Goal: Task Accomplishment & Management: Manage account settings

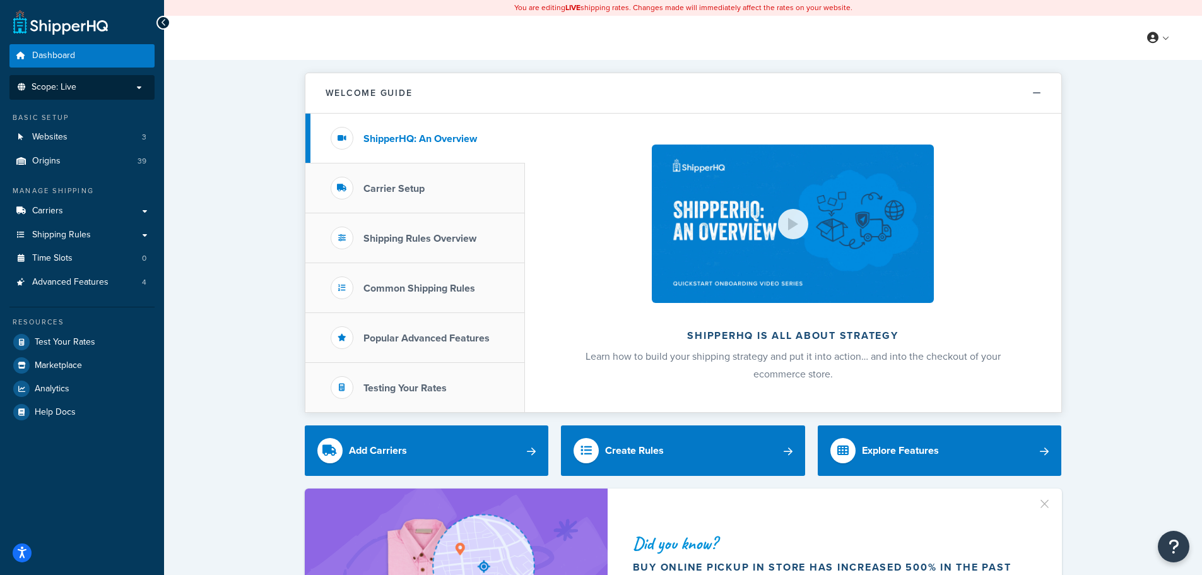
click at [121, 94] on li "Scope: Live" at bounding box center [81, 87] width 145 height 25
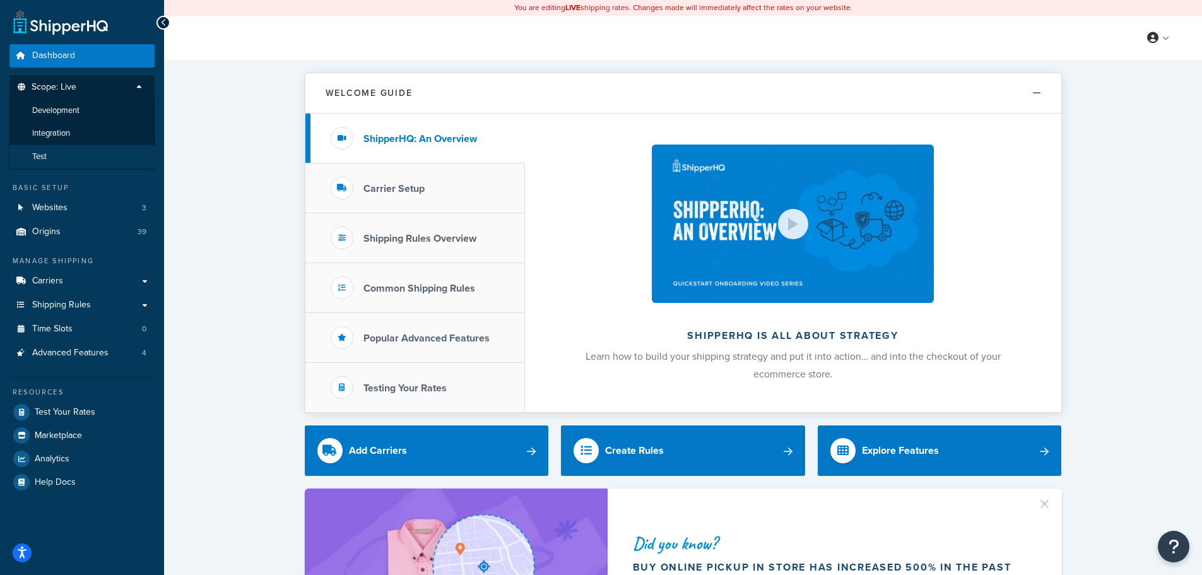
click at [83, 155] on li "Test" at bounding box center [82, 156] width 146 height 23
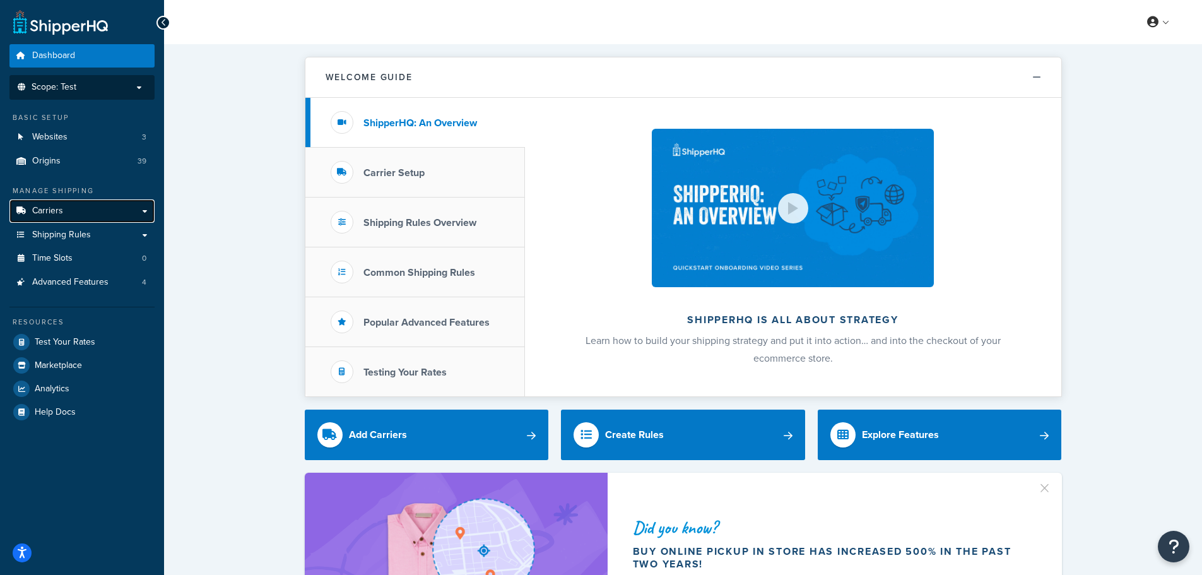
click at [118, 208] on link "Carriers" at bounding box center [81, 210] width 145 height 23
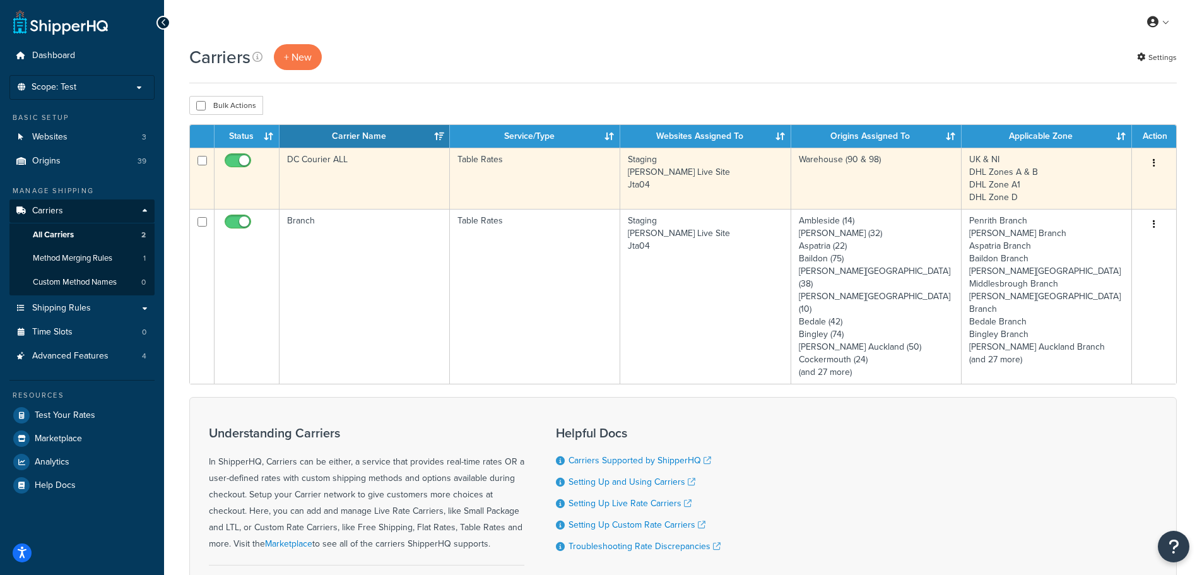
click at [362, 179] on td "DC Courier ALL" at bounding box center [365, 178] width 170 height 61
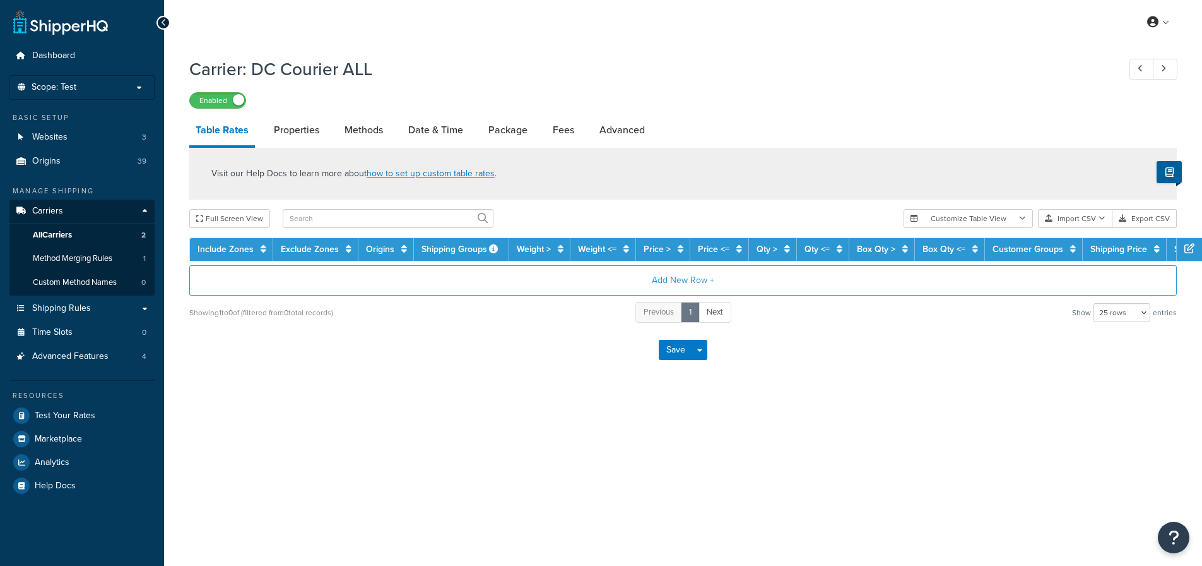
select select "25"
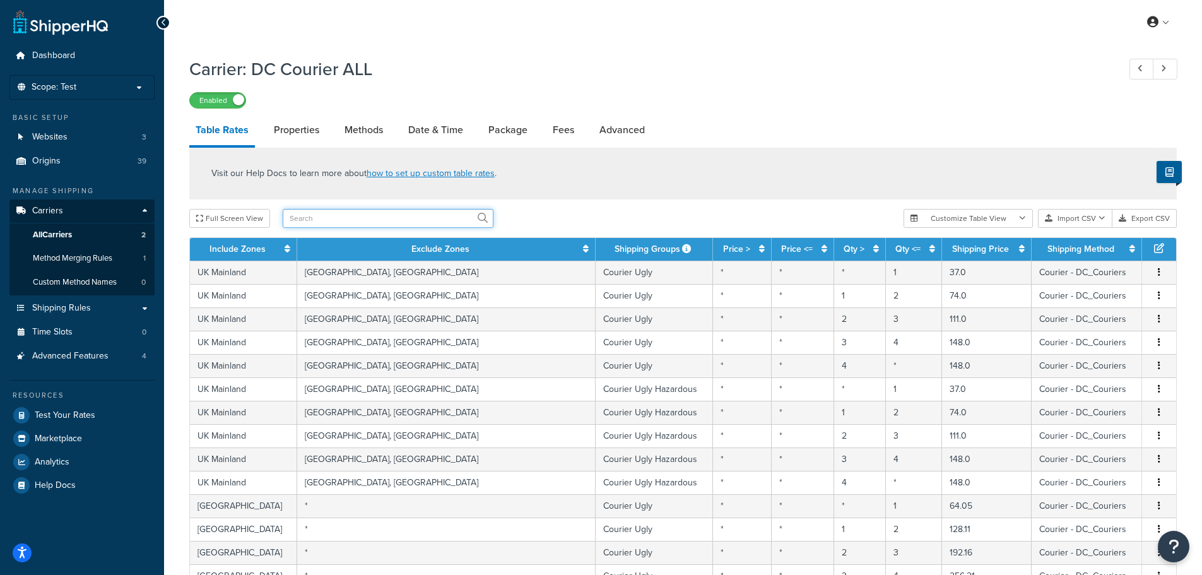
click at [422, 223] on input "text" at bounding box center [388, 218] width 211 height 19
type input "st"
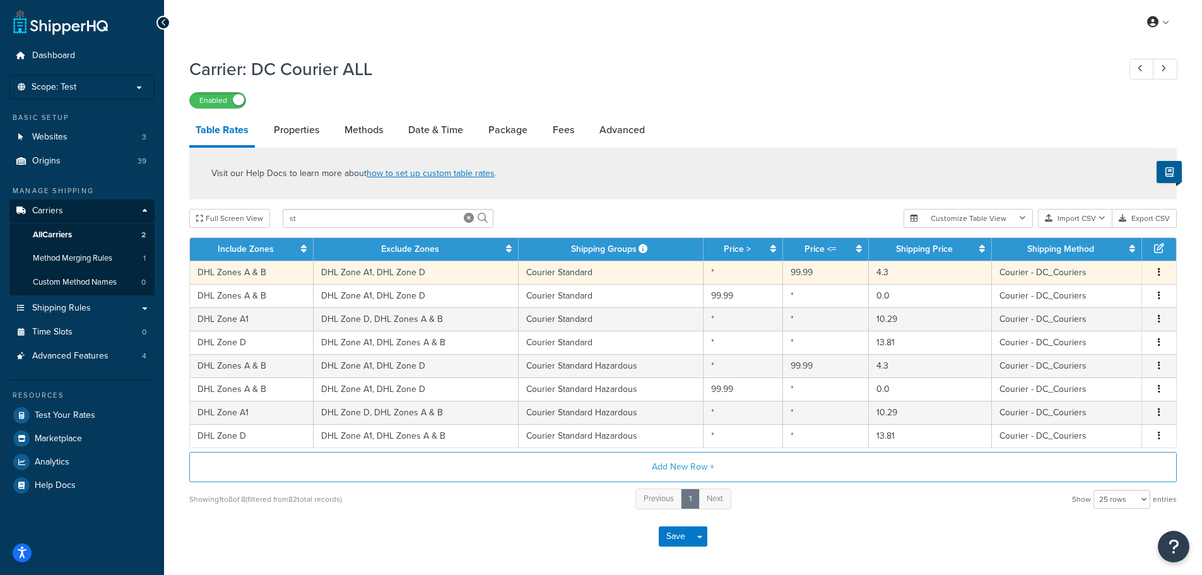
click at [558, 275] on td "Courier Standard" at bounding box center [612, 272] width 186 height 23
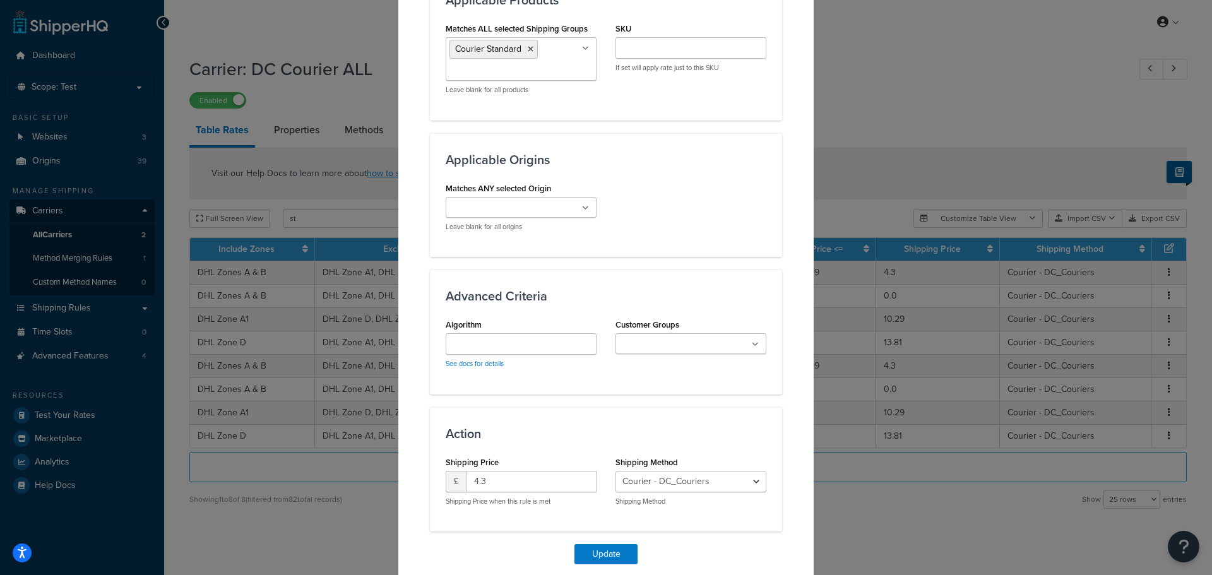
scroll to position [757, 0]
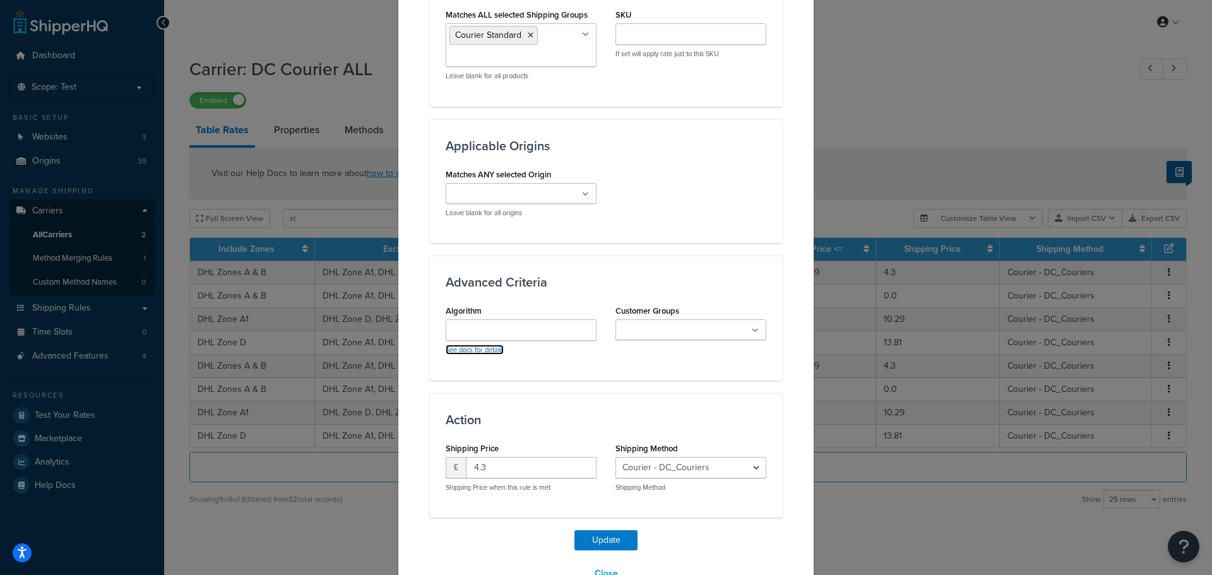
click at [489, 350] on link "See docs for details" at bounding box center [475, 350] width 58 height 10
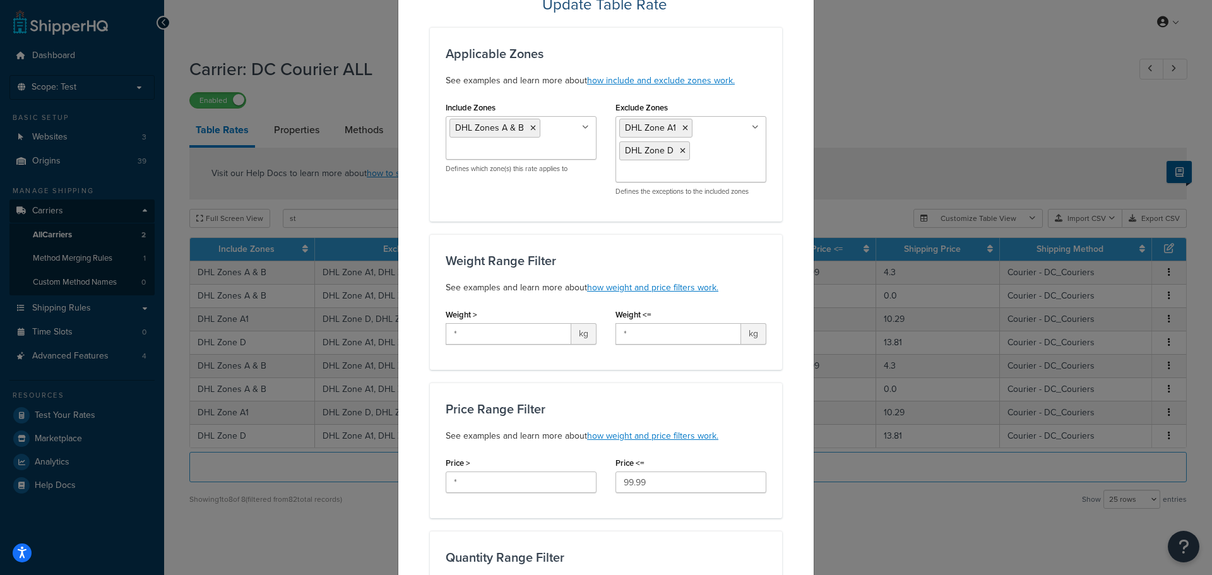
scroll to position [0, 0]
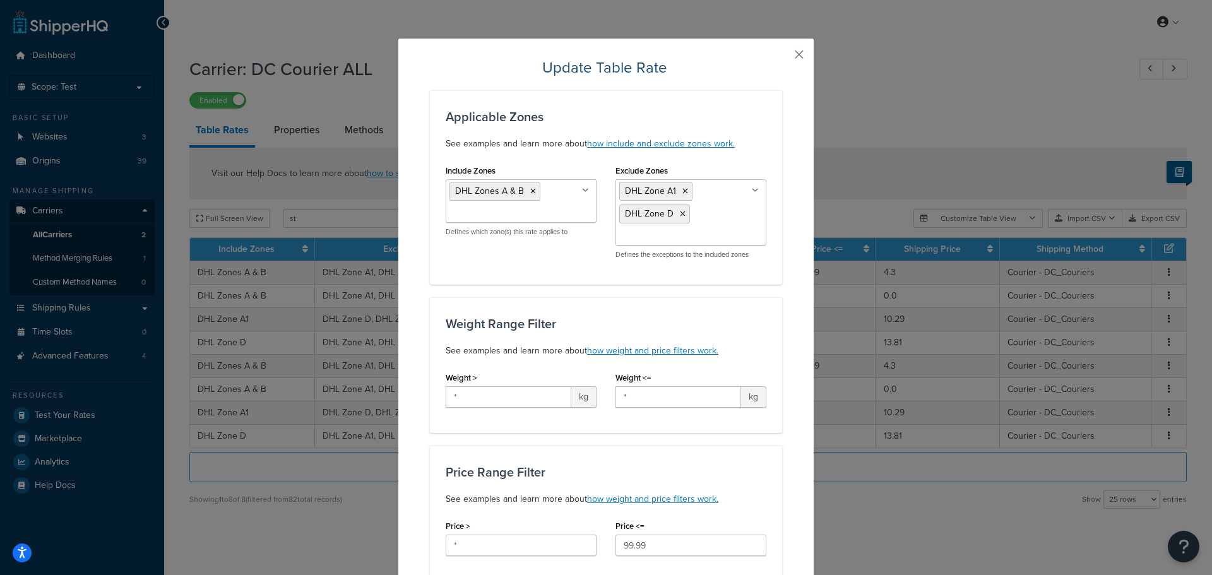
click at [782, 57] on button "button" at bounding box center [780, 58] width 3 height 3
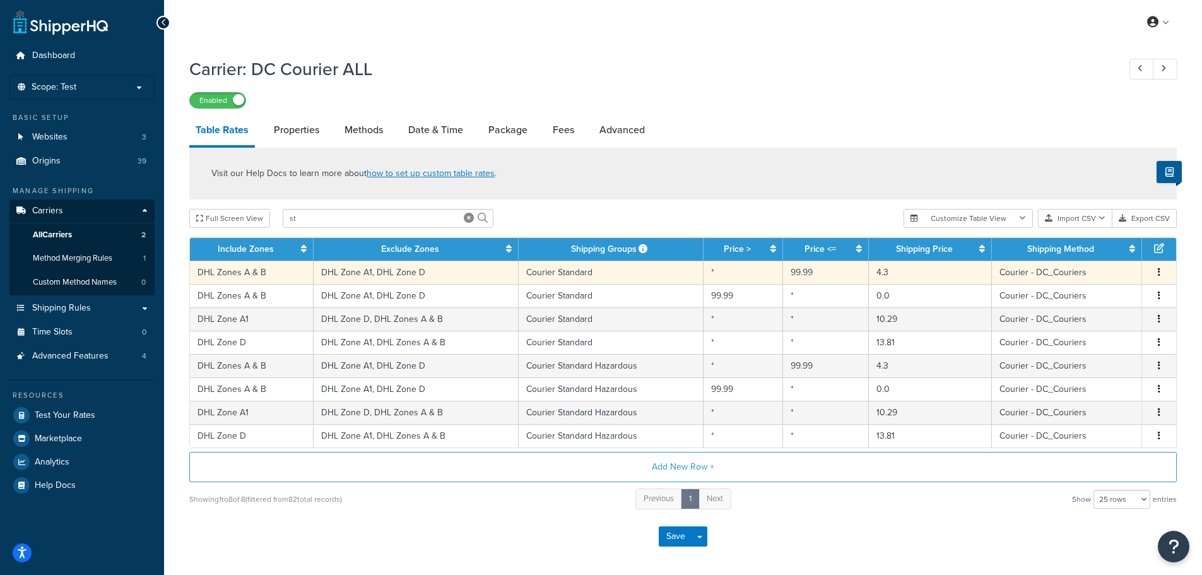
click at [1159, 271] on icon "button" at bounding box center [1159, 272] width 3 height 9
click at [1130, 270] on div "Duplicate" at bounding box center [1095, 273] width 90 height 26
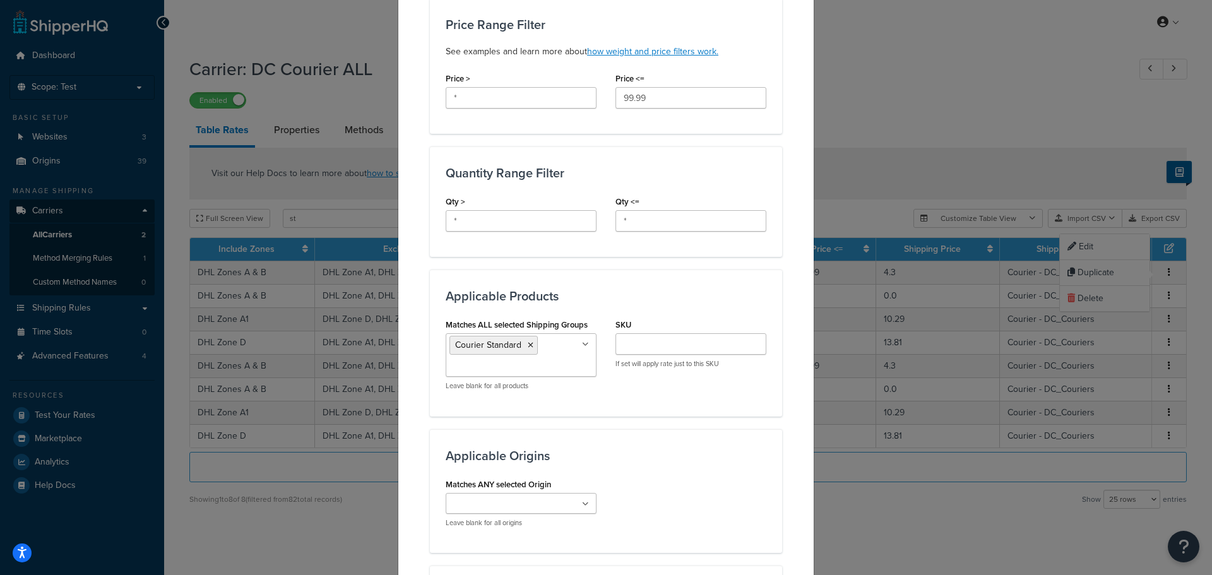
scroll to position [505, 0]
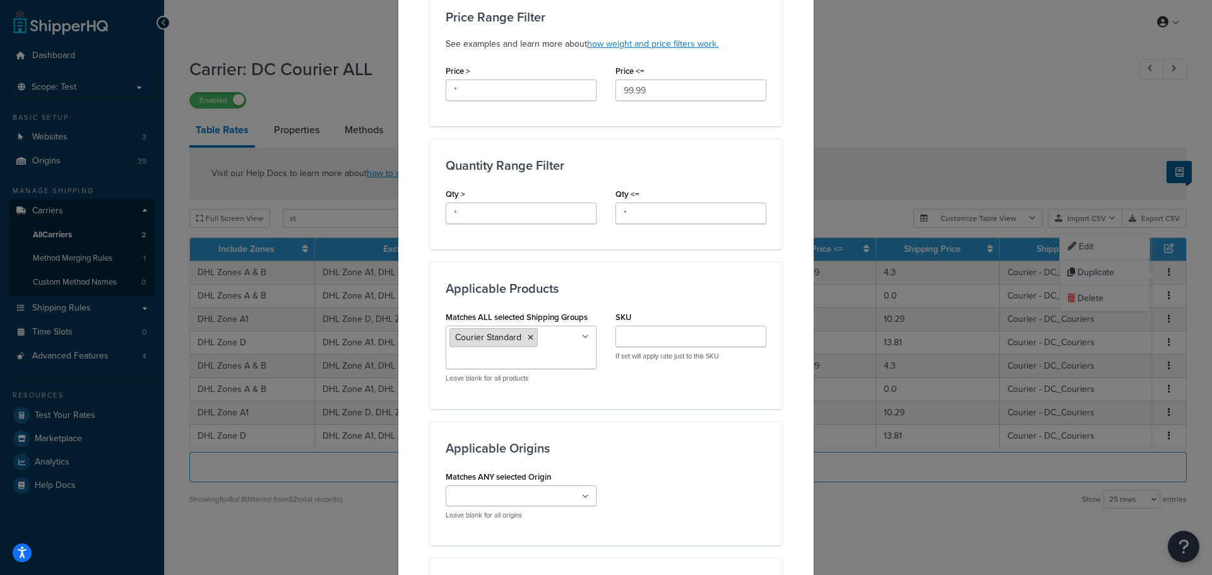
click at [528, 338] on icon at bounding box center [531, 338] width 6 height 8
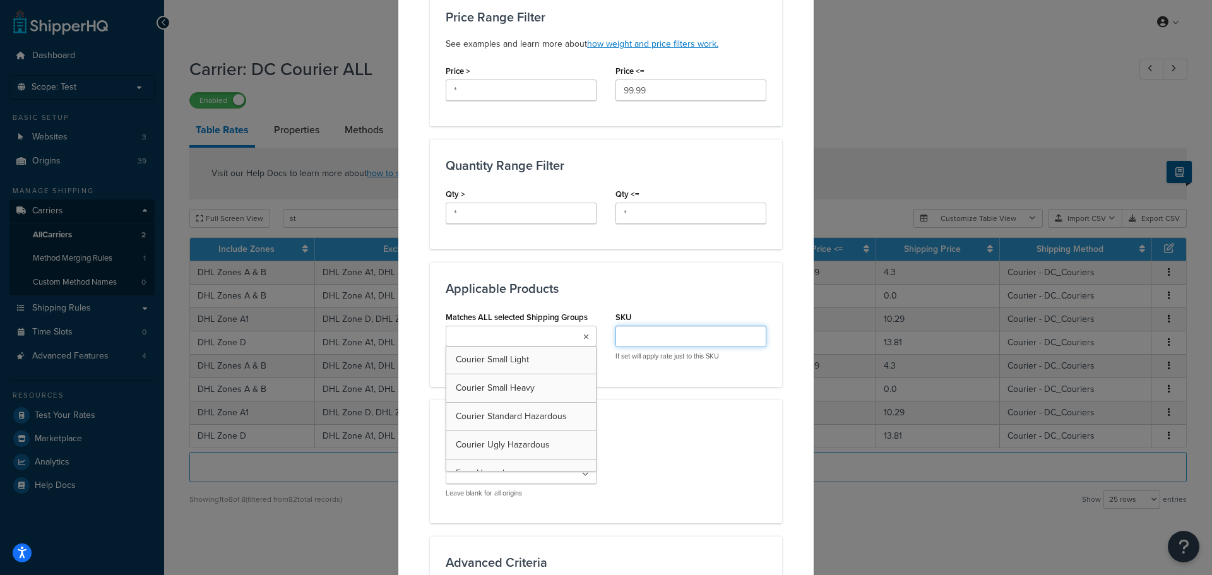
click at [650, 337] on input "SKU" at bounding box center [690, 336] width 151 height 21
paste input "HCHE046"
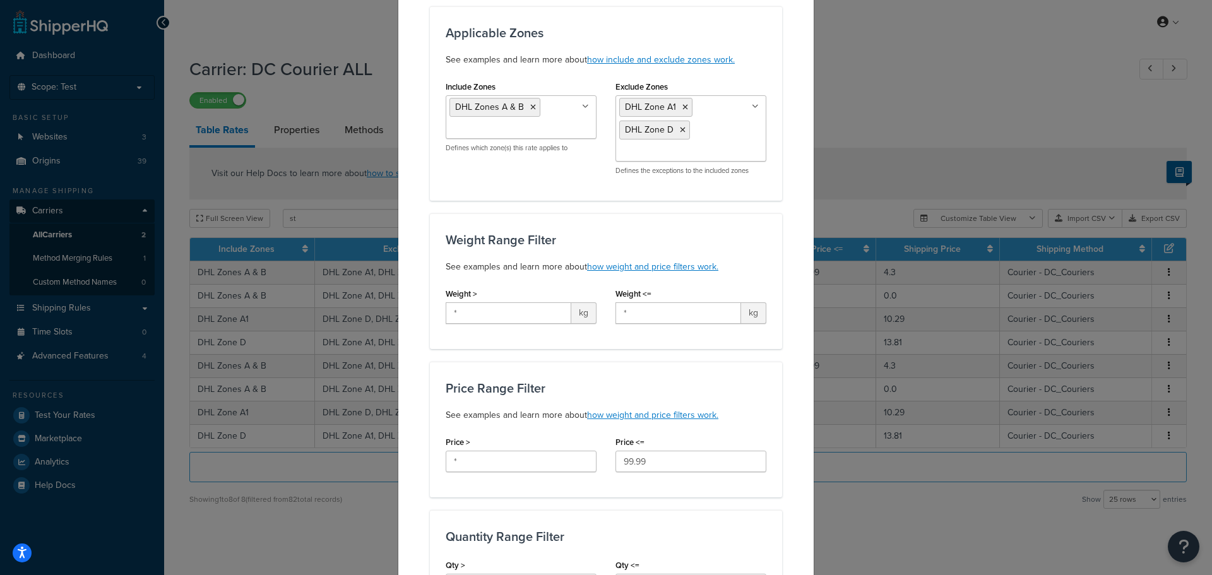
scroll to position [252, 0]
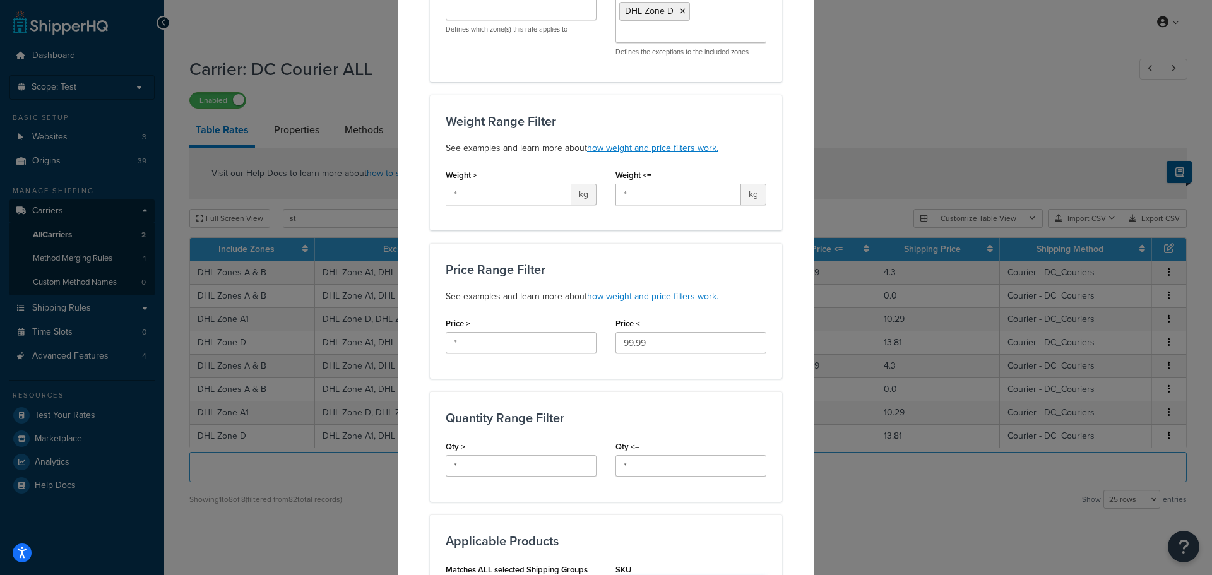
type input "HCHE046"
click at [642, 463] on input "*" at bounding box center [690, 465] width 151 height 21
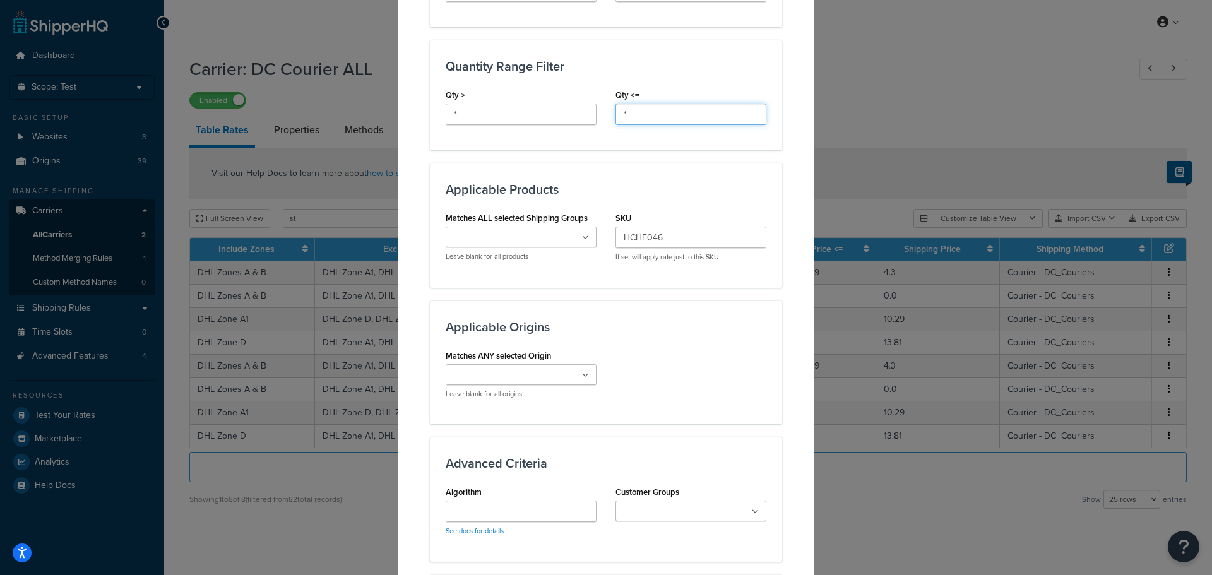
scroll to position [568, 0]
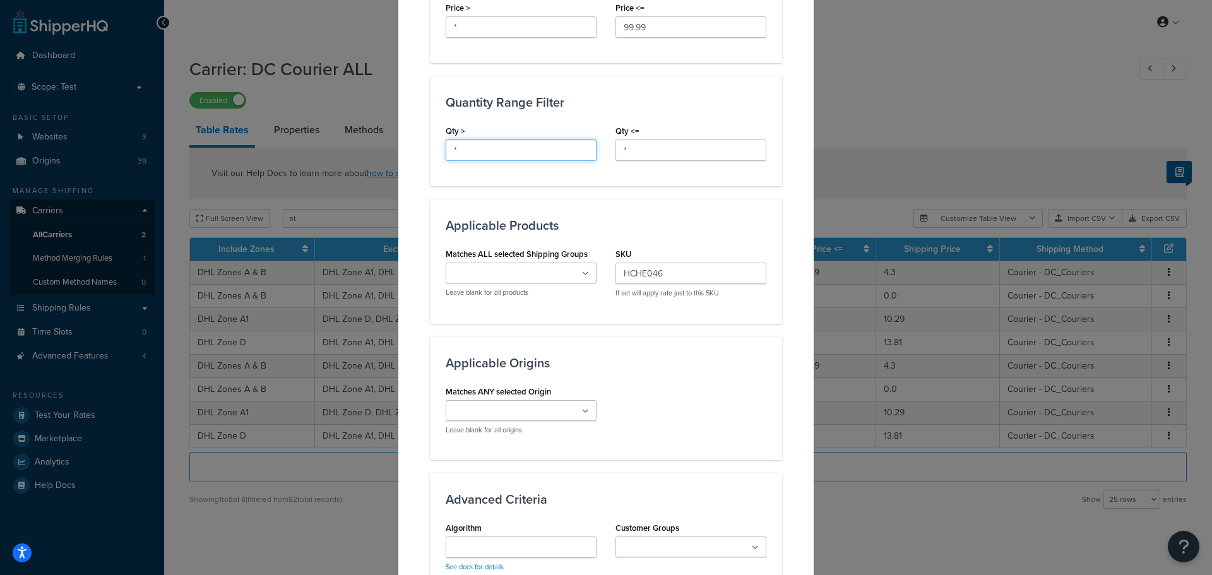
click at [458, 142] on input "*" at bounding box center [521, 149] width 151 height 21
type input "1"
click at [653, 172] on div "Quantity Range Filter Qty > 1 Qty <= *" at bounding box center [606, 131] width 352 height 110
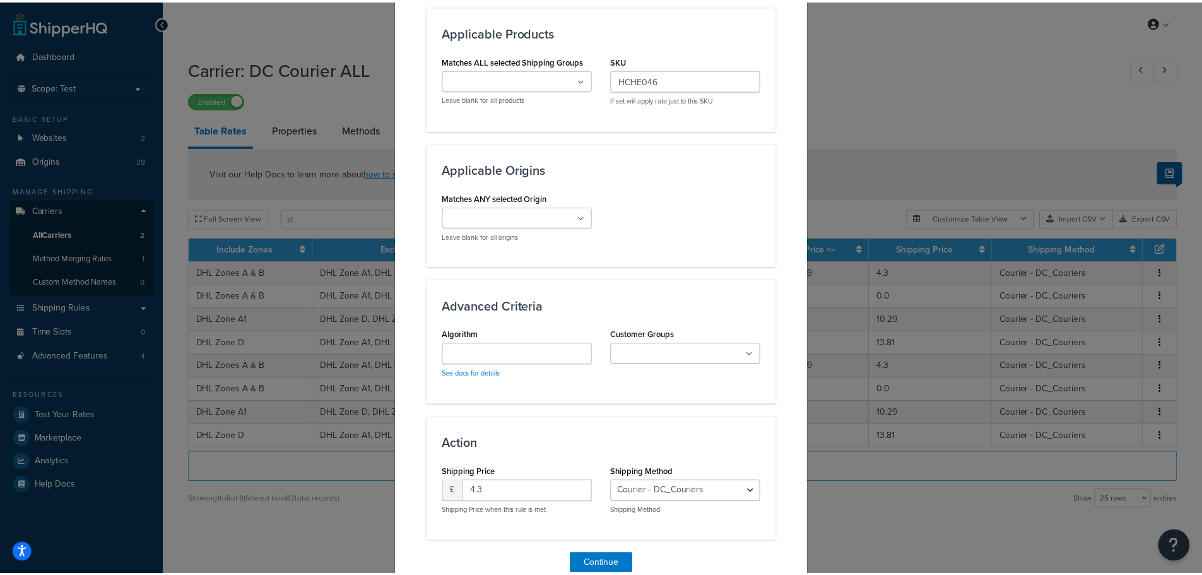
scroll to position [821, 0]
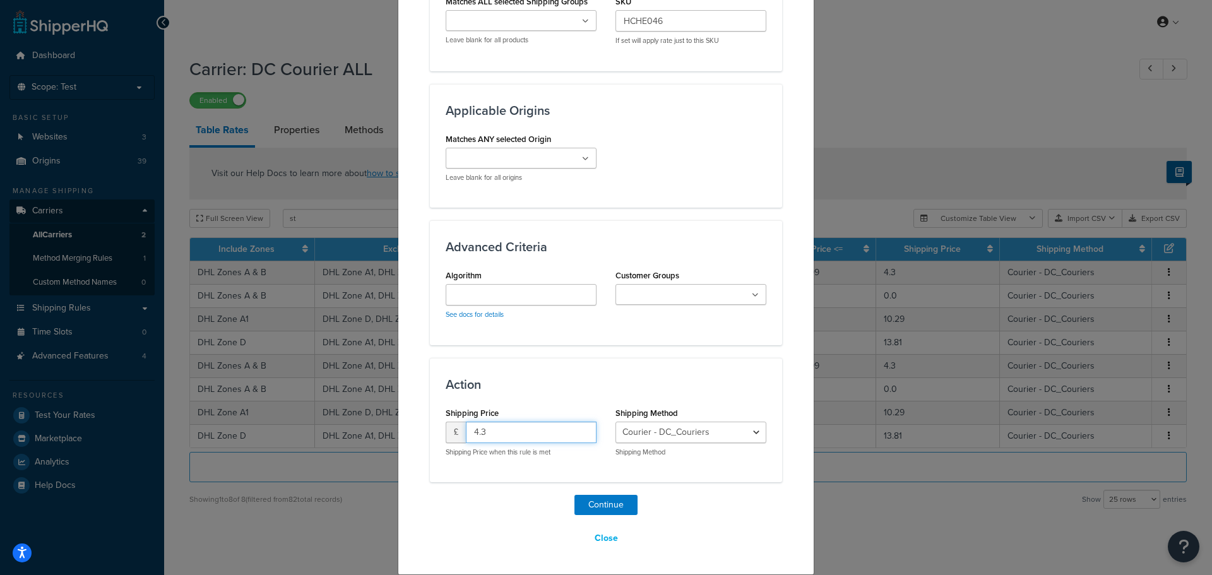
click at [526, 434] on input "4.3" at bounding box center [531, 432] width 131 height 21
type input "0"
click at [598, 500] on button "Continue" at bounding box center [605, 505] width 63 height 20
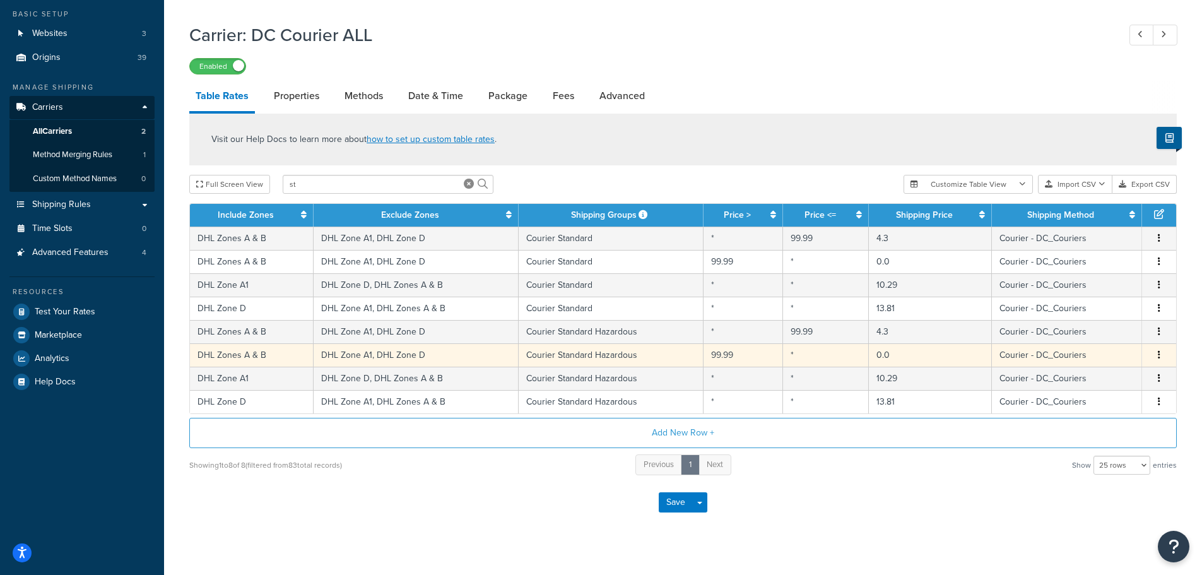
scroll to position [120, 0]
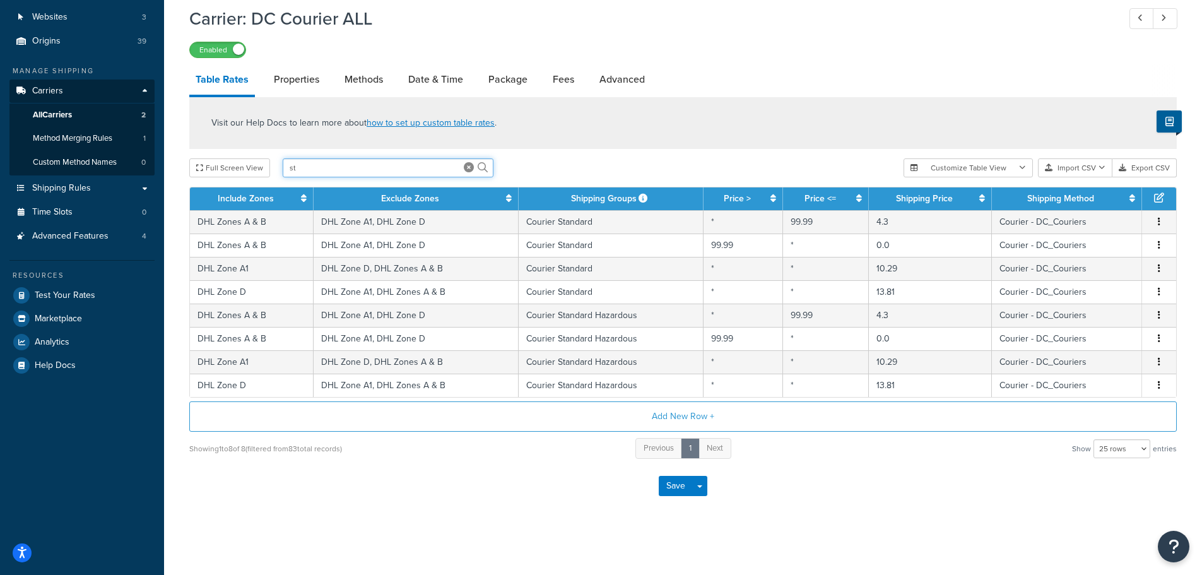
click at [376, 164] on input "st" at bounding box center [388, 167] width 211 height 19
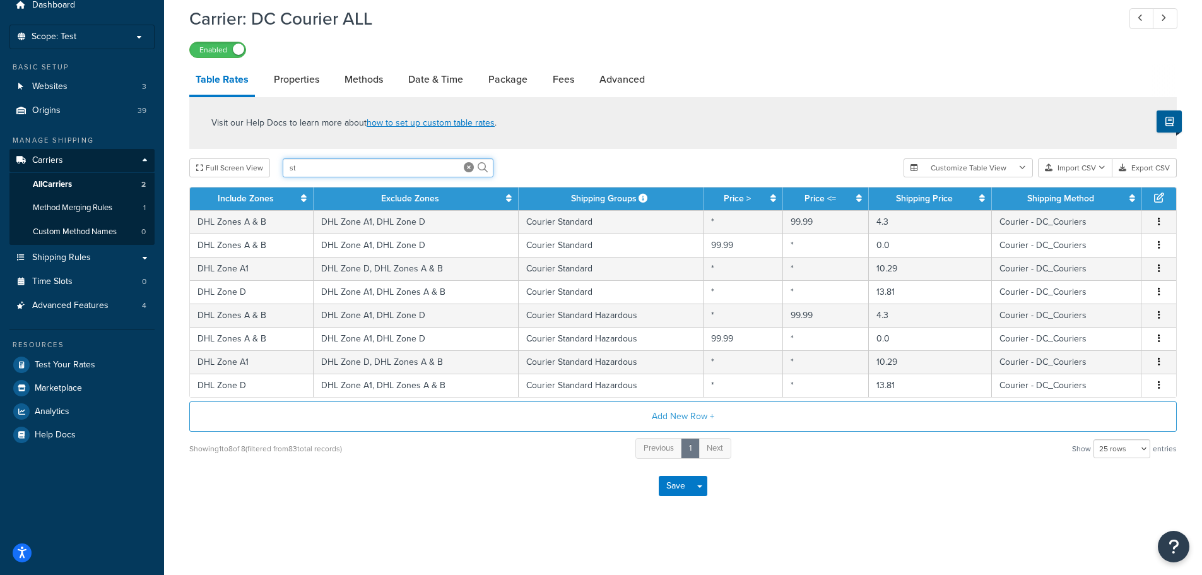
scroll to position [50, 0]
click at [376, 164] on input "st" at bounding box center [388, 167] width 211 height 19
paste input "HCHE046"
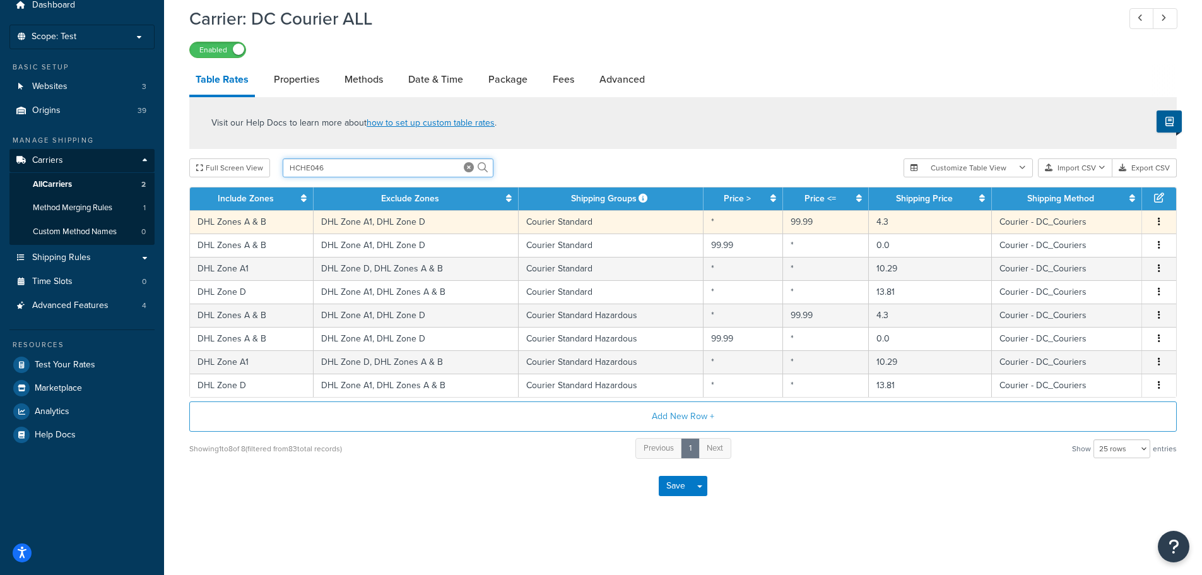
type input "HCHE046"
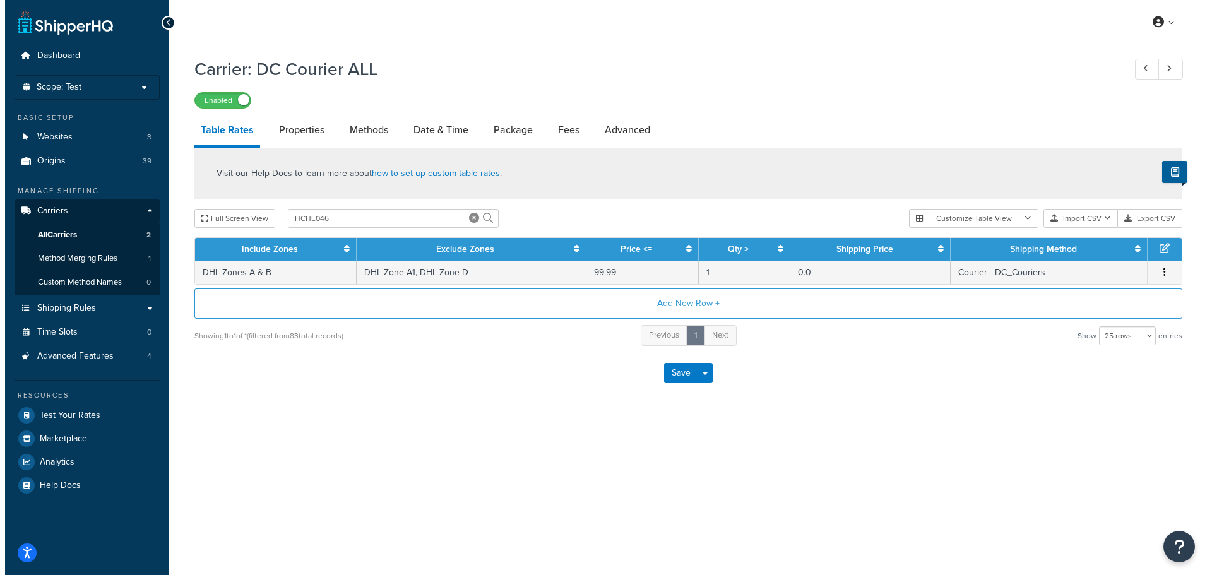
scroll to position [0, 0]
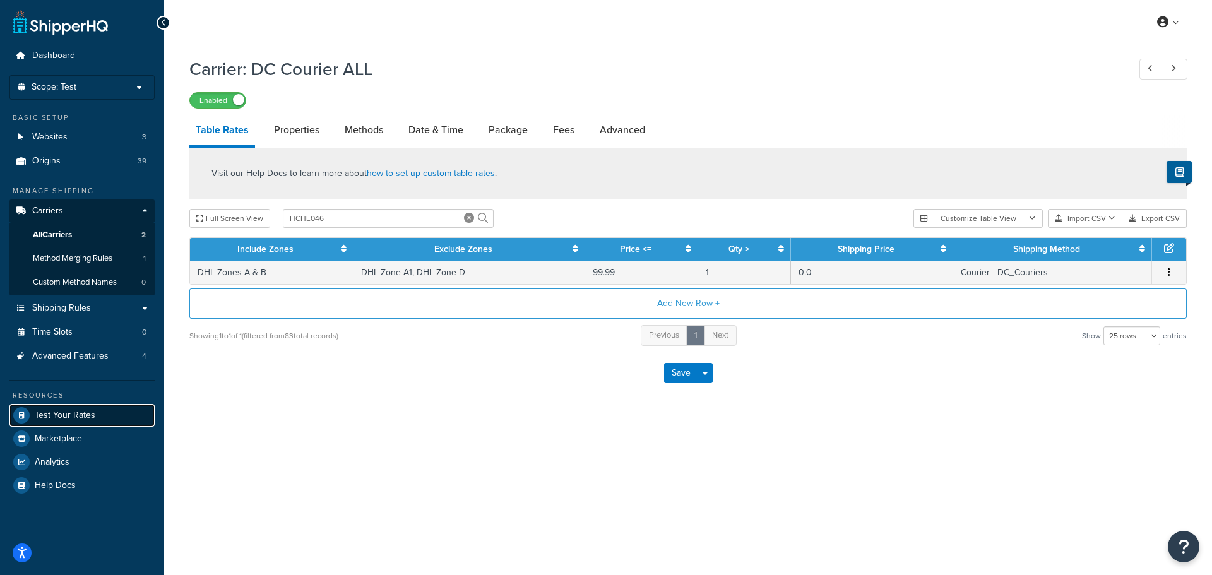
click at [88, 410] on span "Test Your Rates" at bounding box center [65, 415] width 61 height 11
click at [73, 75] on li "Scope: Test" at bounding box center [81, 87] width 145 height 25
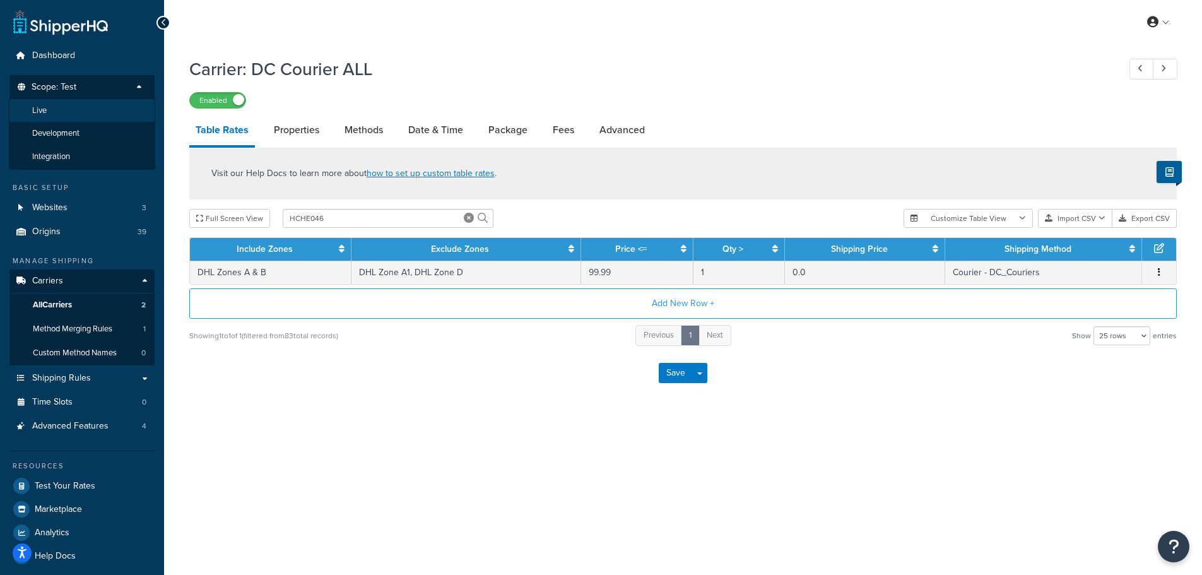
click at [112, 116] on li "Live" at bounding box center [82, 110] width 146 height 23
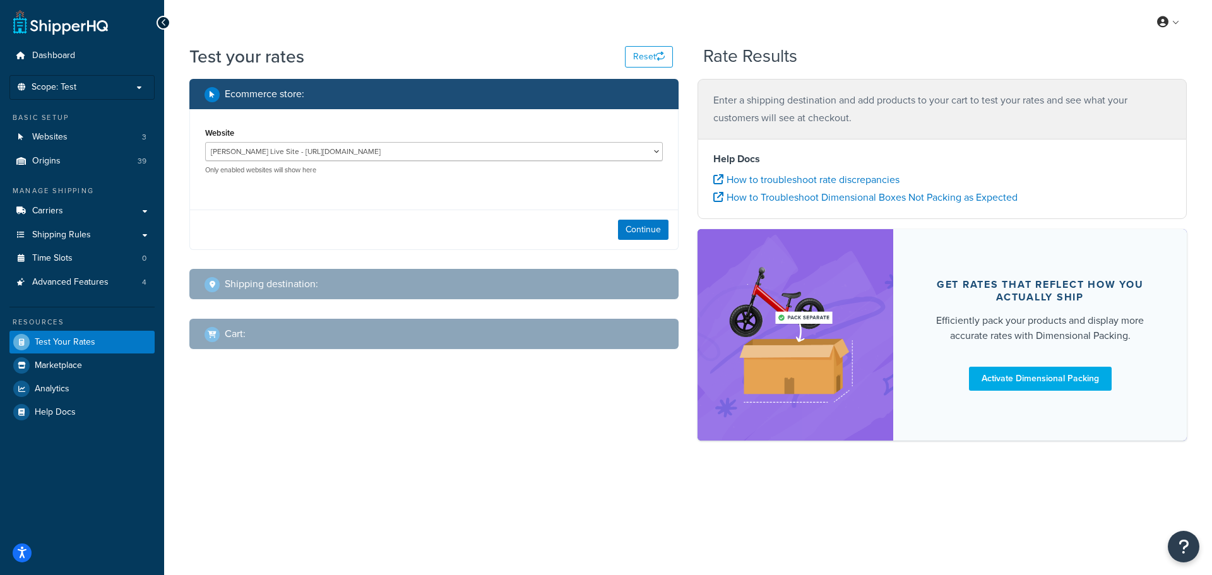
click at [362, 141] on div "Website [PERSON_NAME] Live Site - [URL][DOMAIN_NAME] Jta04 - [URL][DOMAIN_NAME]…" at bounding box center [434, 149] width 458 height 50
click at [360, 150] on select "[PERSON_NAME] Live Site - [URL][DOMAIN_NAME] Jta04 - [URL][DOMAIN_NAME] Staging…" at bounding box center [434, 151] width 458 height 19
select select "23ce0aa63f581cee5aec0508226f4b7e"
click at [205, 142] on select "[PERSON_NAME] Live Site - [URL][DOMAIN_NAME] Jta04 - [URL][DOMAIN_NAME] Staging…" at bounding box center [434, 151] width 458 height 19
click at [629, 226] on button "Continue" at bounding box center [643, 230] width 50 height 20
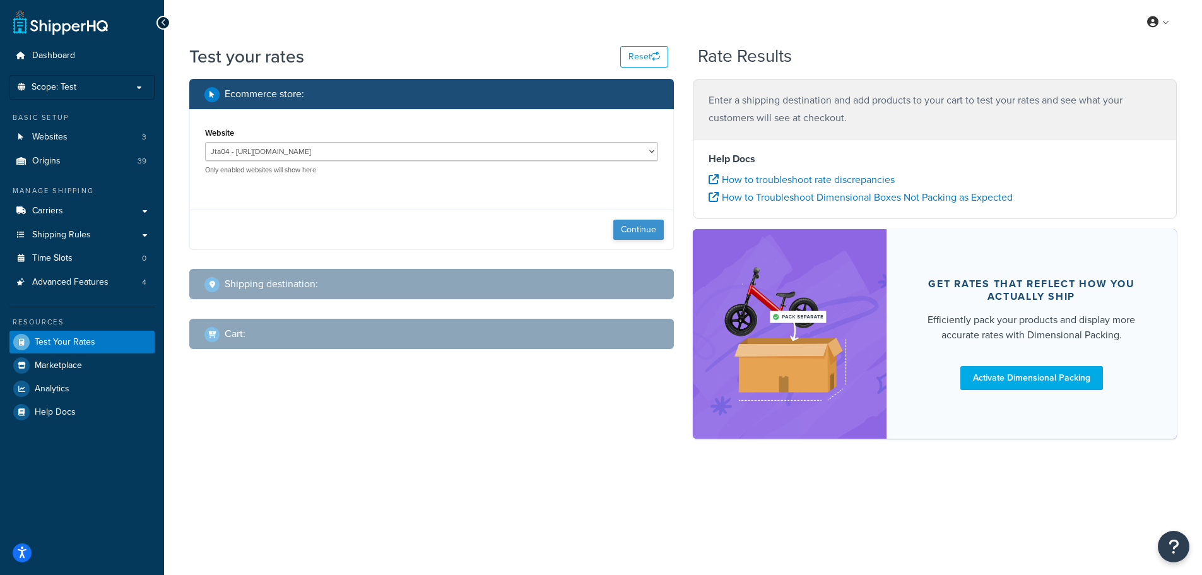
select select "TX"
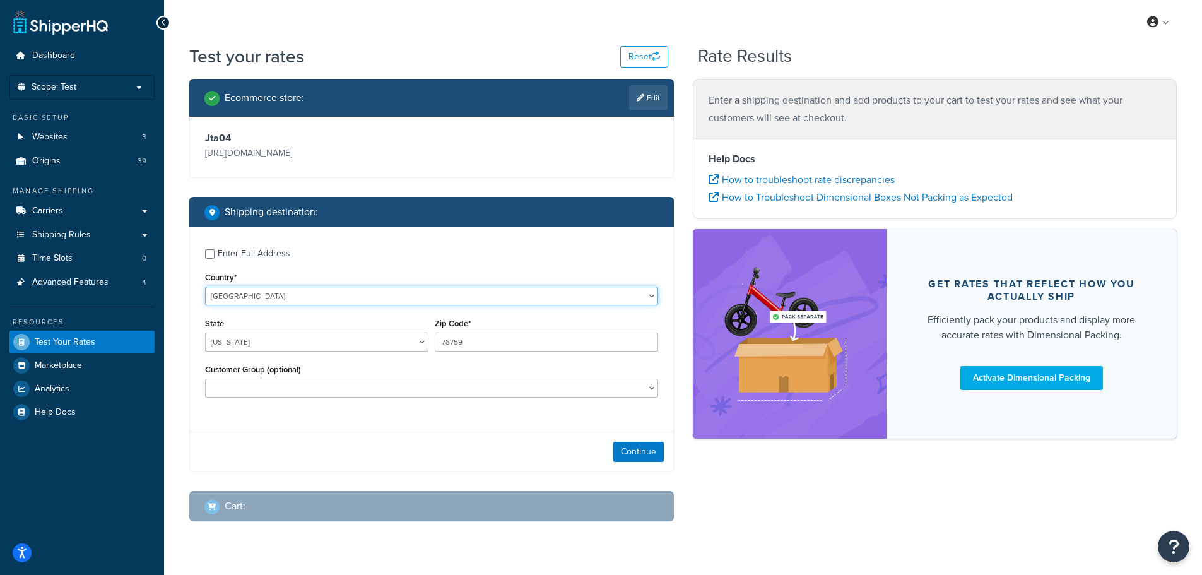
click at [323, 299] on select "United States United Kingdom Afghanistan Åland Islands Albania Algeria American…" at bounding box center [431, 296] width 453 height 19
select select "GB"
click at [205, 287] on select "United States United Kingdom Afghanistan Åland Islands Albania Algeria American…" at bounding box center [431, 296] width 453 height 19
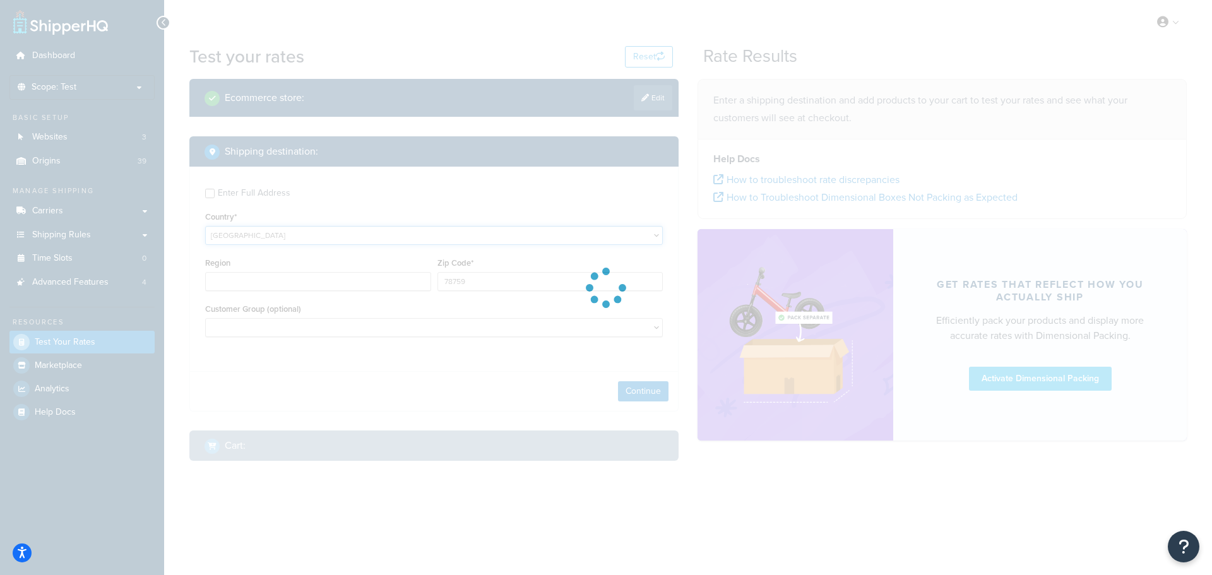
type input "TX"
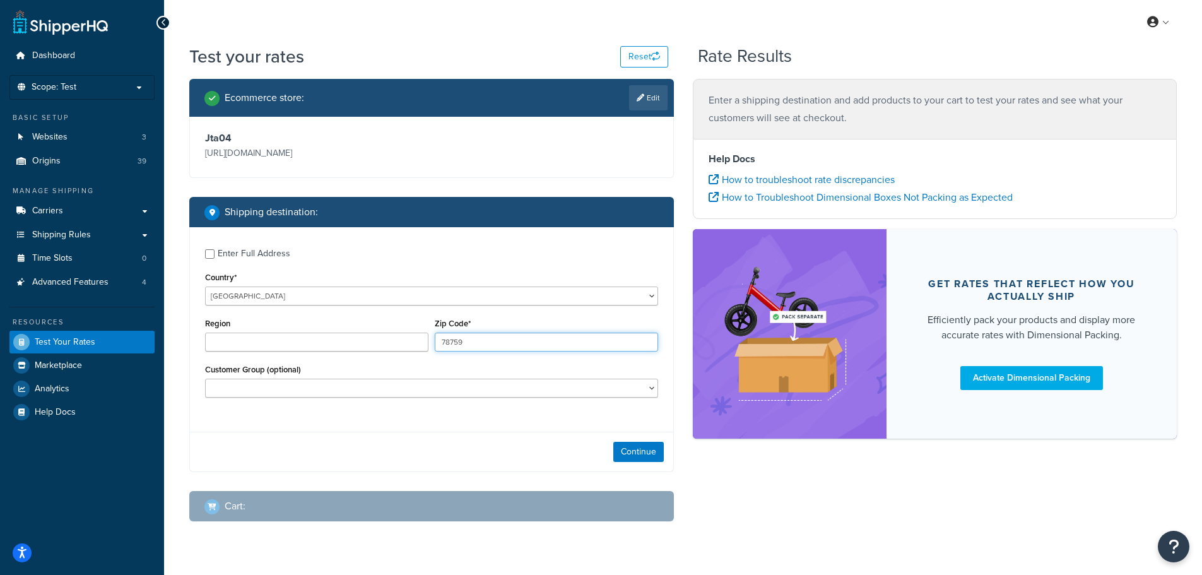
click at [486, 341] on input "78759" at bounding box center [546, 342] width 223 height 19
type input "CV23 9RJ"
click at [632, 453] on button "Continue" at bounding box center [639, 452] width 50 height 20
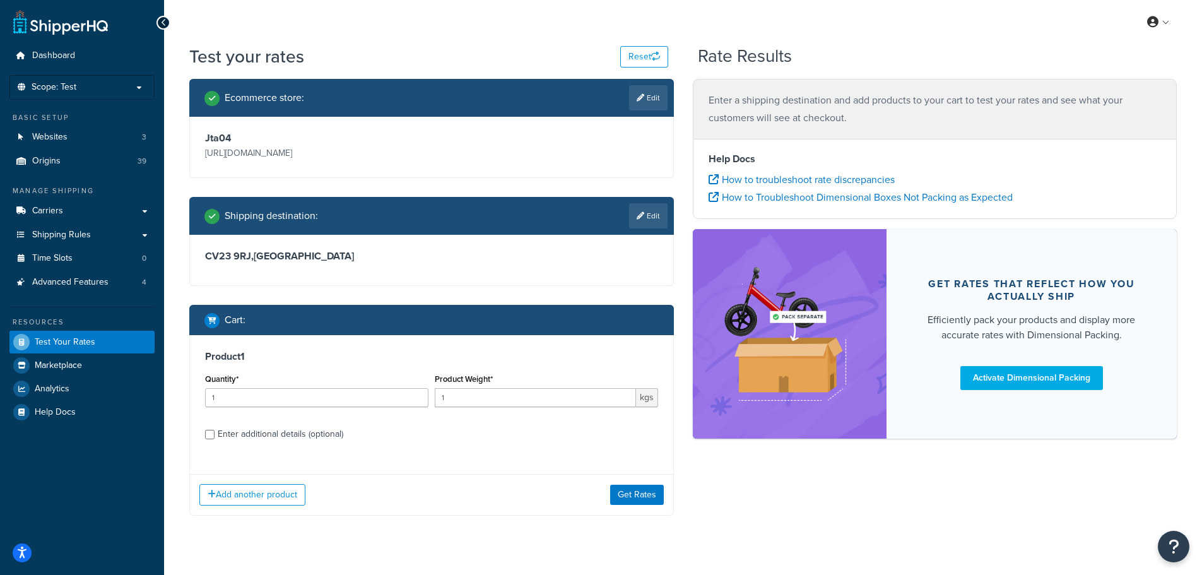
click at [330, 433] on div "Enter additional details (optional)" at bounding box center [281, 434] width 126 height 18
click at [215, 433] on input "Enter additional details (optional)" at bounding box center [209, 434] width 9 height 9
checkbox input "true"
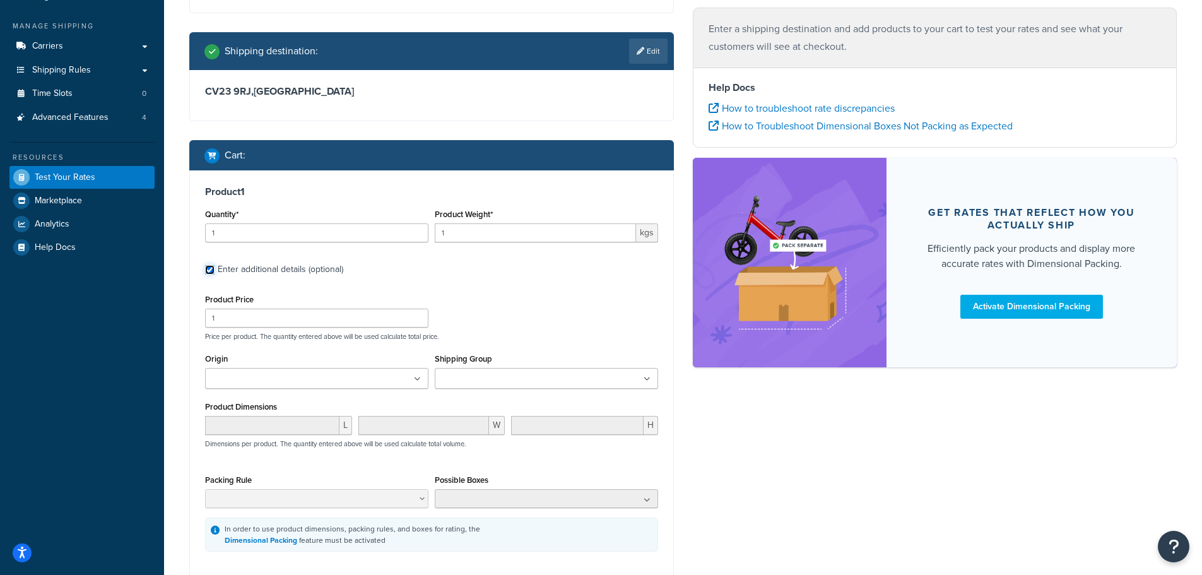
scroll to position [163, 0]
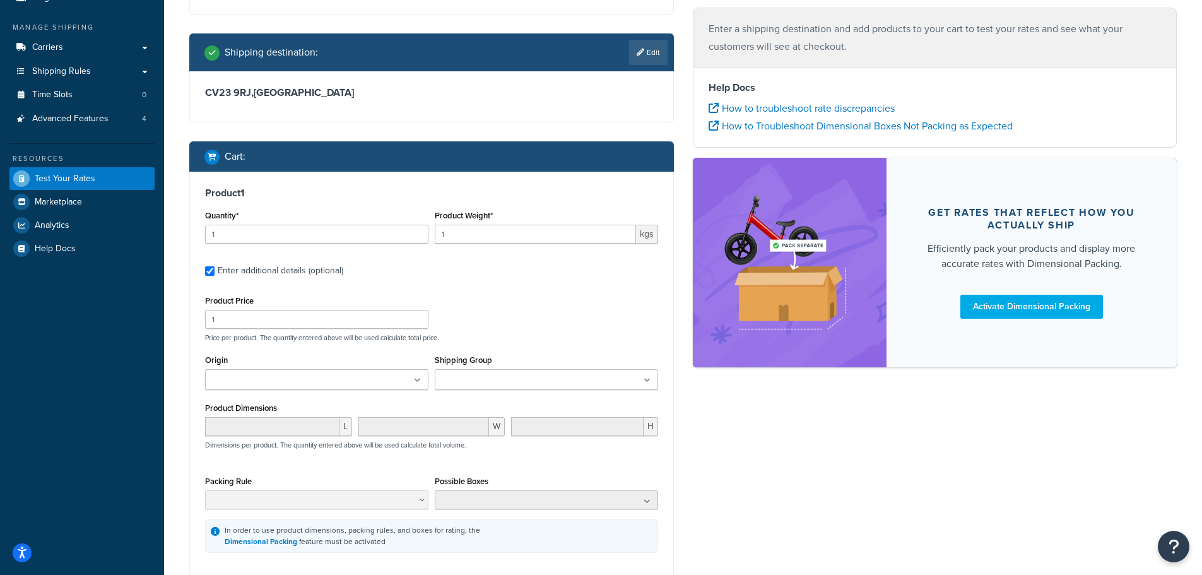
click at [334, 285] on div "Product 1 Quantity* 1 Product Weight* 1 kgs Enter additional details (optional)…" at bounding box center [431, 370] width 483 height 396
click at [323, 381] on ul at bounding box center [316, 379] width 223 height 21
click at [323, 383] on ul "wq" at bounding box center [316, 379] width 223 height 21
drag, startPoint x: 217, startPoint y: 380, endPoint x: 232, endPoint y: 381, distance: 14.6
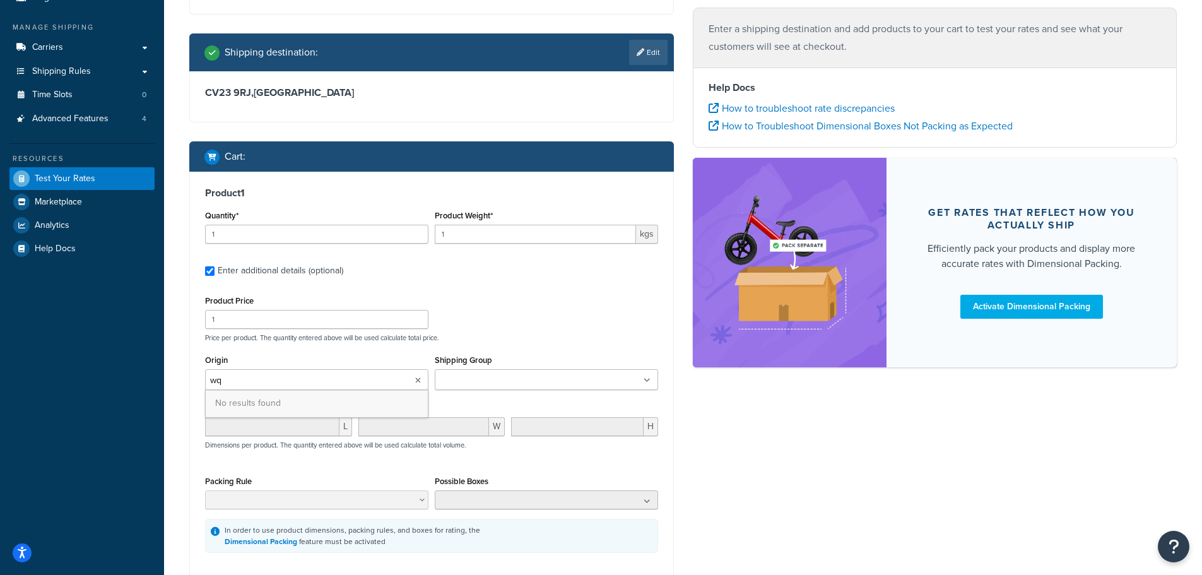
click at [232, 381] on input "wq" at bounding box center [265, 381] width 112 height 14
type input "ware"
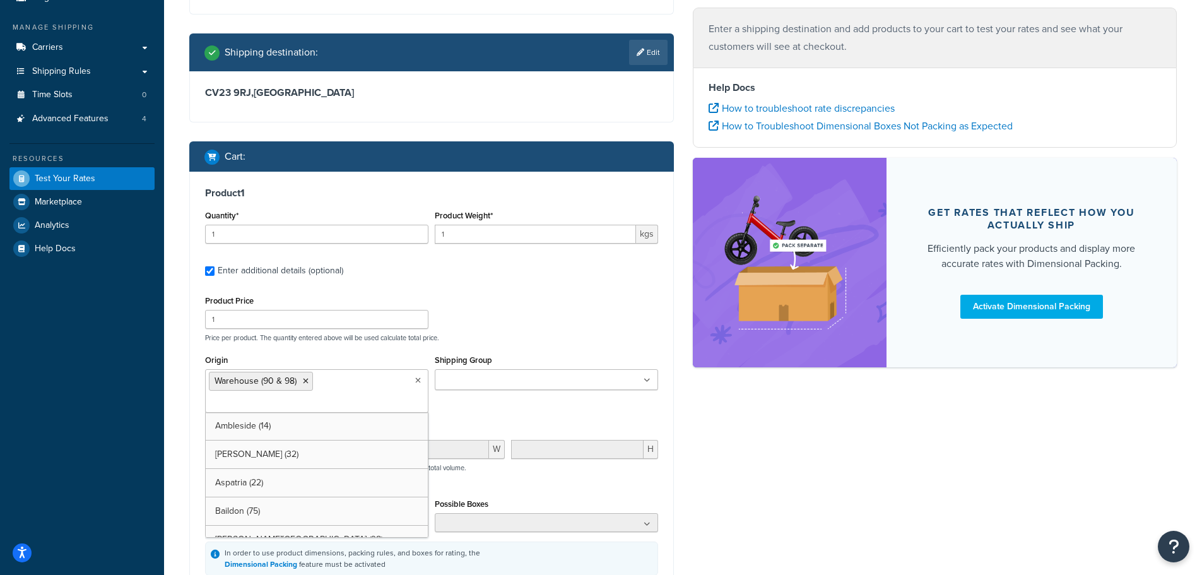
click at [468, 378] on input "Shipping Group" at bounding box center [495, 381] width 112 height 14
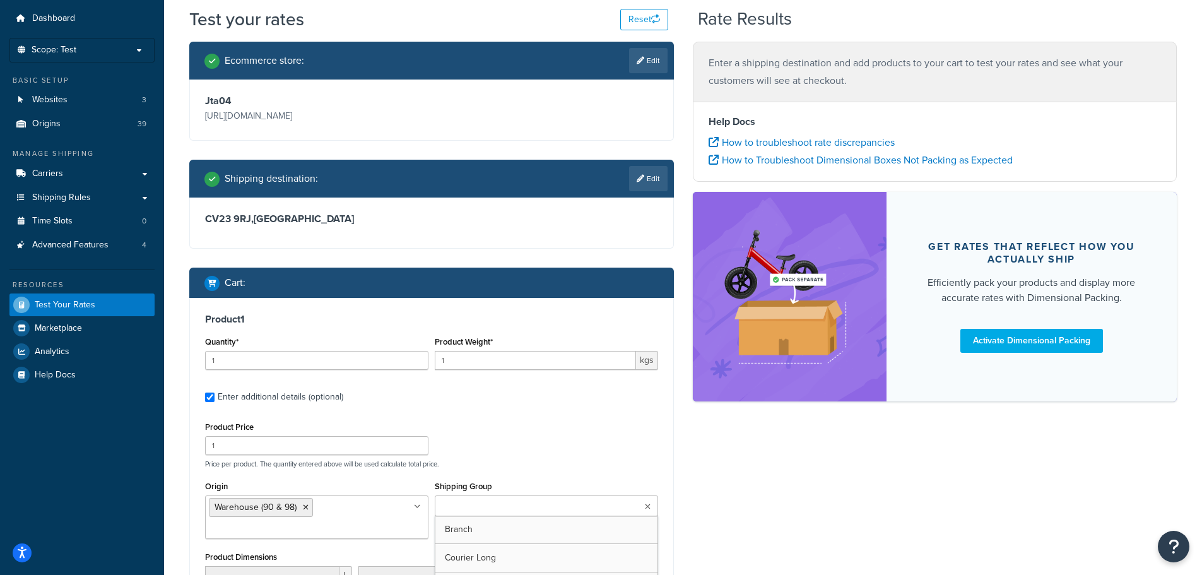
type input "c"
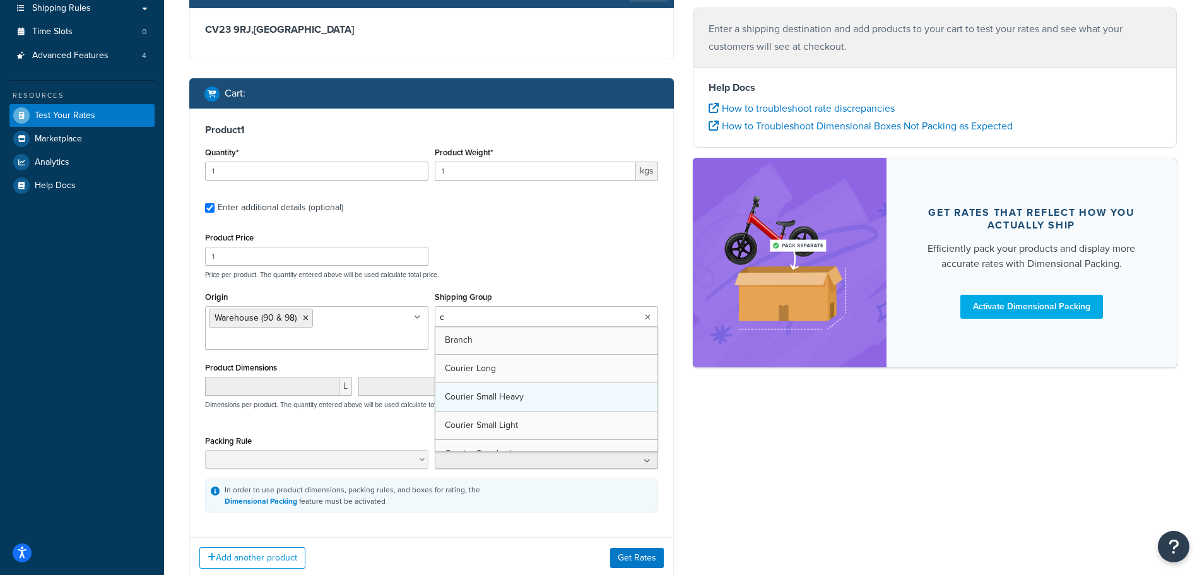
scroll to position [63, 0]
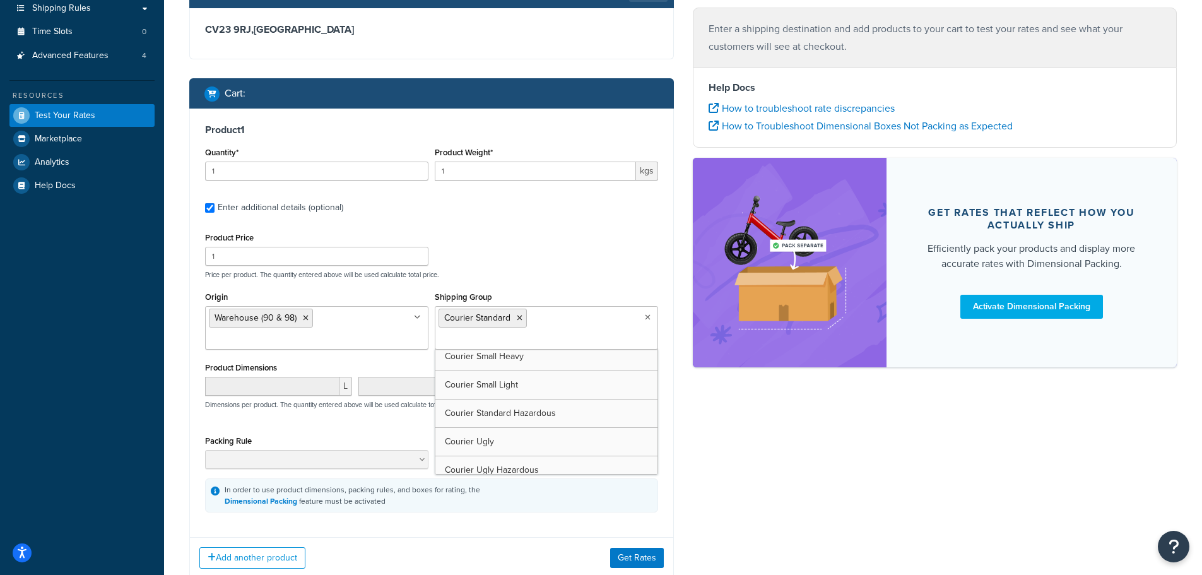
click at [584, 242] on div "Product Price 1 Price per product. The quantity entered above will be used calc…" at bounding box center [432, 254] width 460 height 50
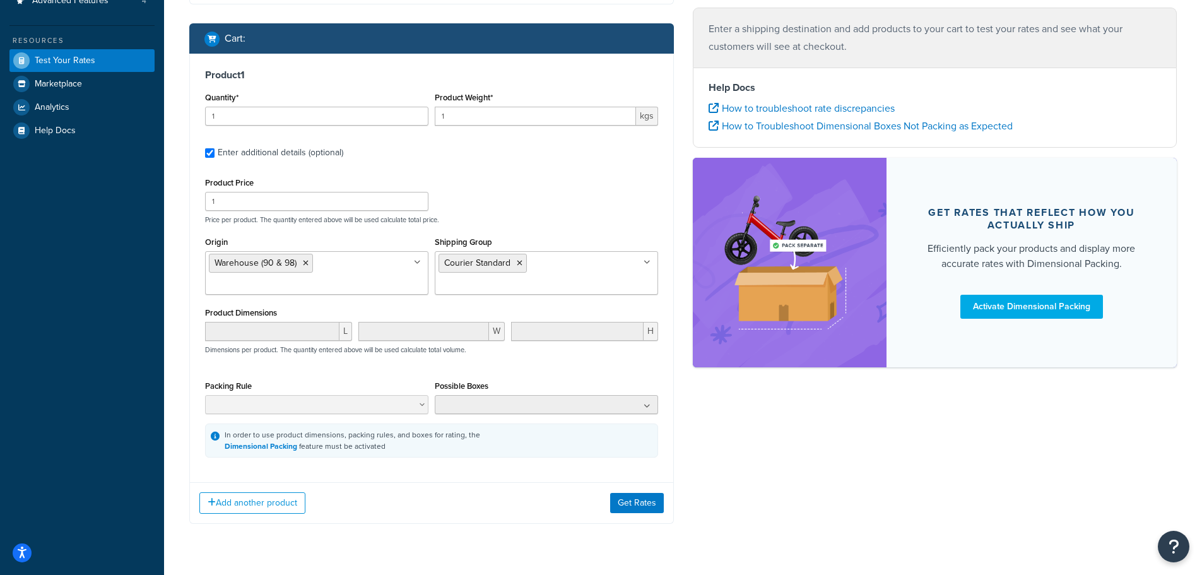
scroll to position [312, 0]
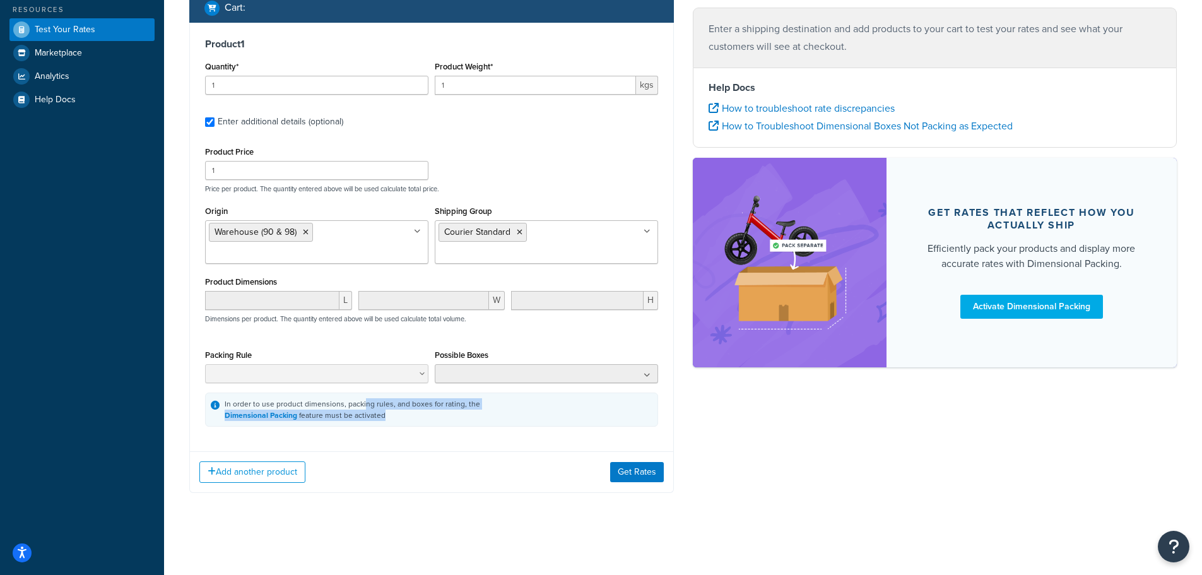
drag, startPoint x: 388, startPoint y: 417, endPoint x: 362, endPoint y: 408, distance: 27.3
click at [362, 408] on div "In order to use product dimensions, packing rules, and boxes for rating, the Di…" at bounding box center [353, 409] width 256 height 23
click at [361, 408] on div "In order to use product dimensions, packing rules, and boxes for rating, the Di…" at bounding box center [353, 409] width 256 height 23
click at [619, 474] on button "Get Rates" at bounding box center [637, 472] width 54 height 20
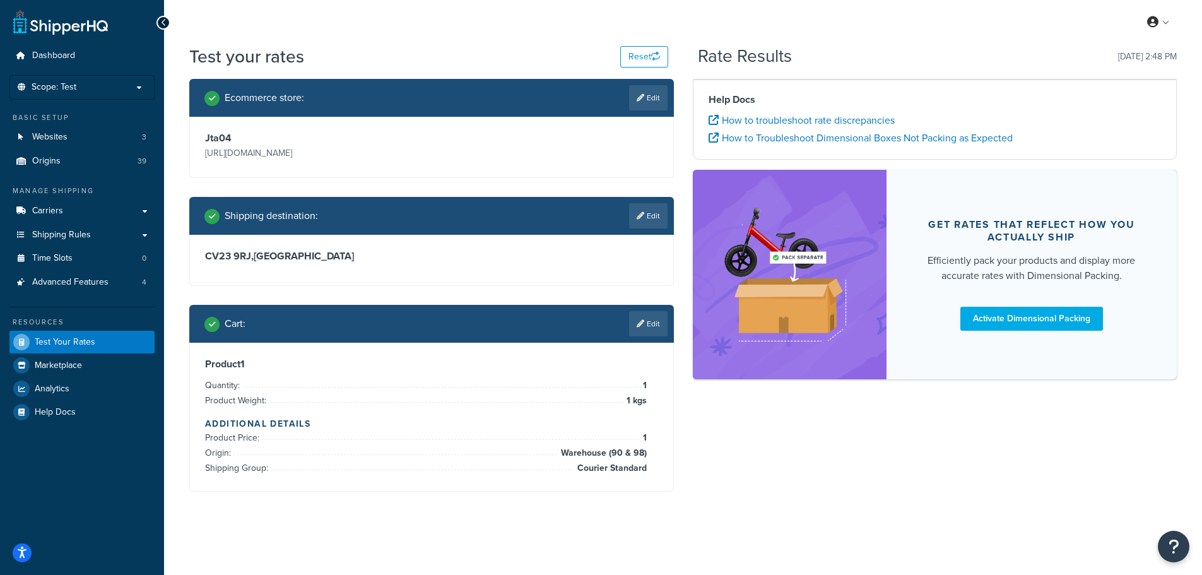
scroll to position [0, 0]
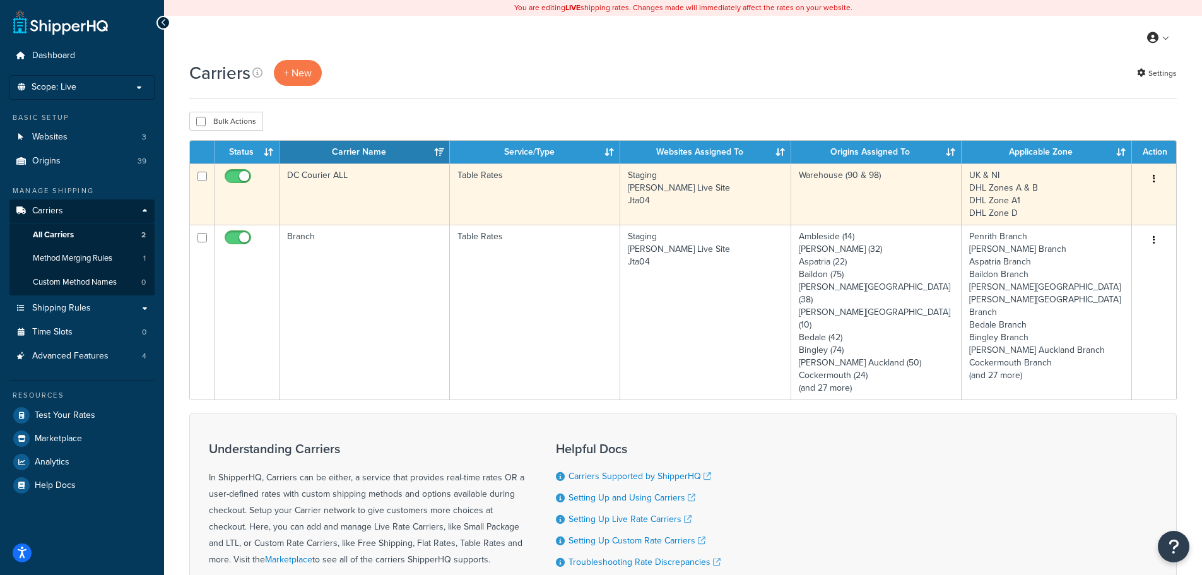
click at [503, 191] on td "Table Rates" at bounding box center [535, 193] width 170 height 61
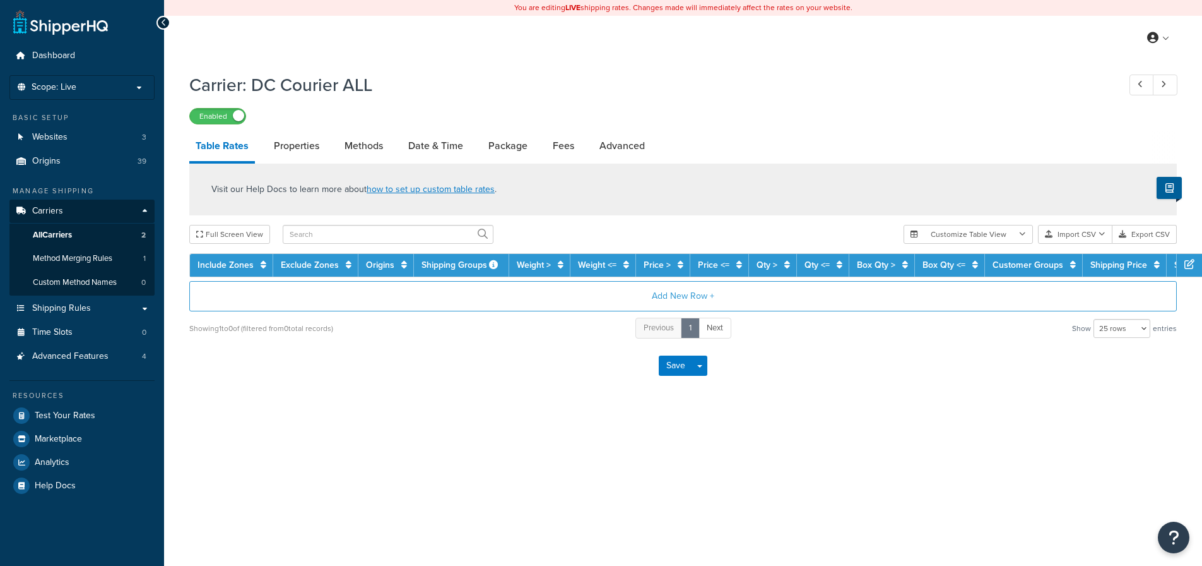
select select "25"
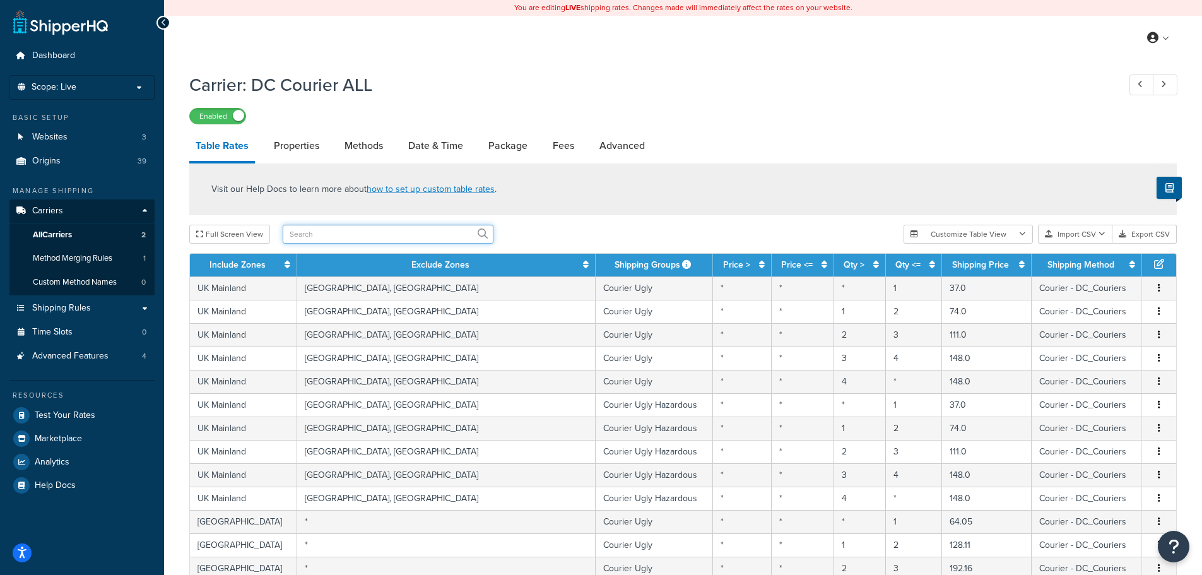
click at [451, 238] on input "text" at bounding box center [388, 234] width 211 height 19
type input "sta"
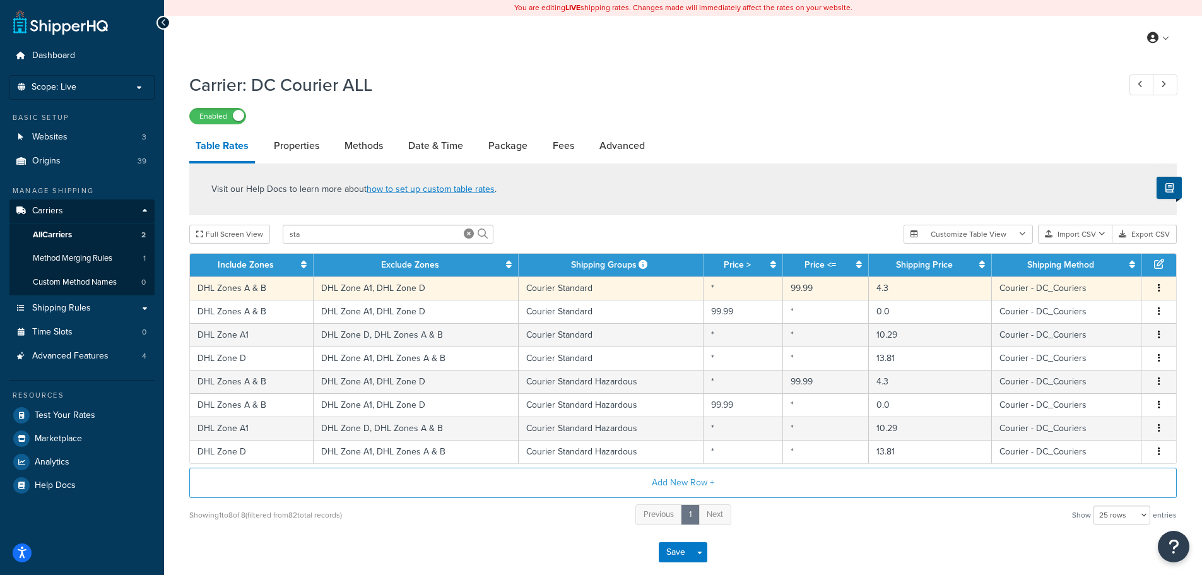
click at [1160, 286] on icon "button" at bounding box center [1159, 287] width 3 height 9
click at [1120, 285] on div "Duplicate" at bounding box center [1095, 289] width 90 height 26
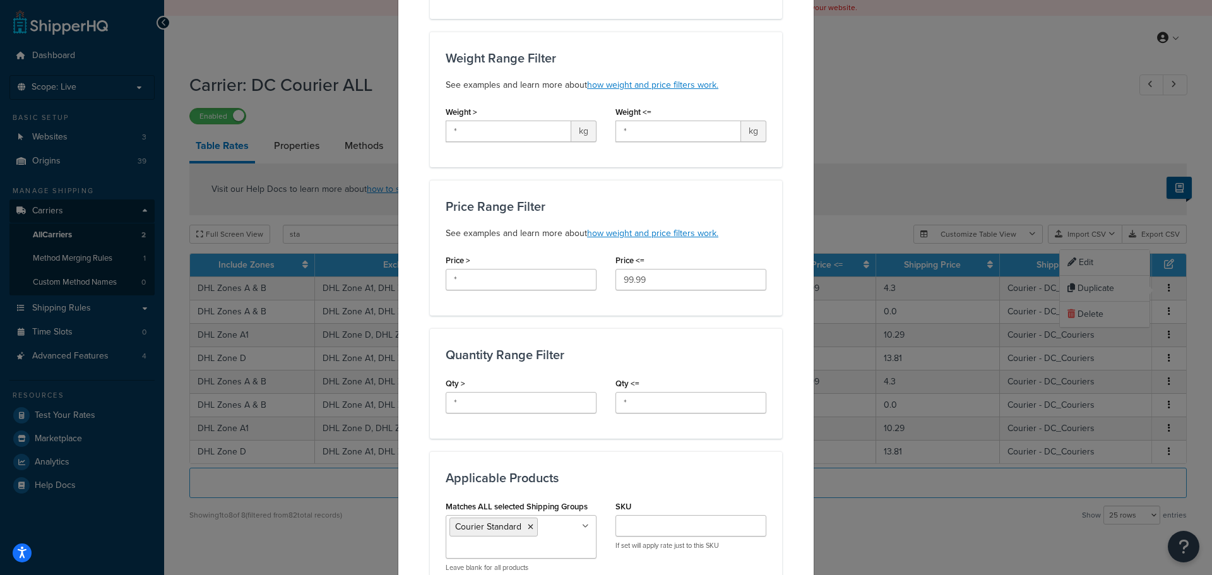
scroll to position [379, 0]
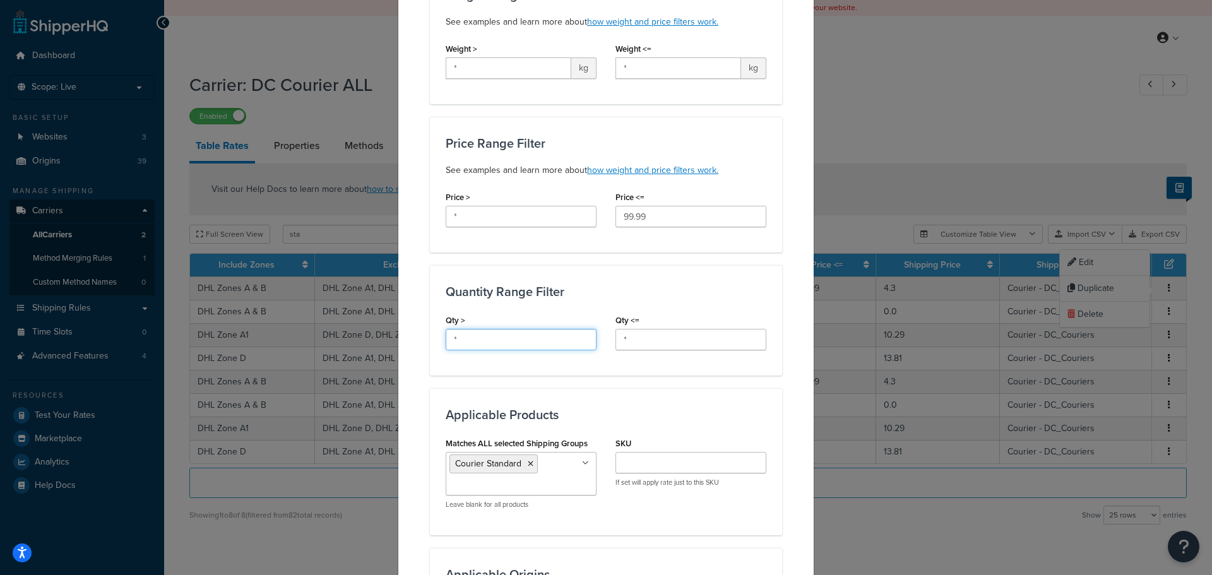
click at [478, 329] on input "*" at bounding box center [521, 339] width 151 height 21
type input "1"
click at [541, 311] on div "Quantity Range Filter Qty > 1 Qty <= *" at bounding box center [606, 320] width 352 height 110
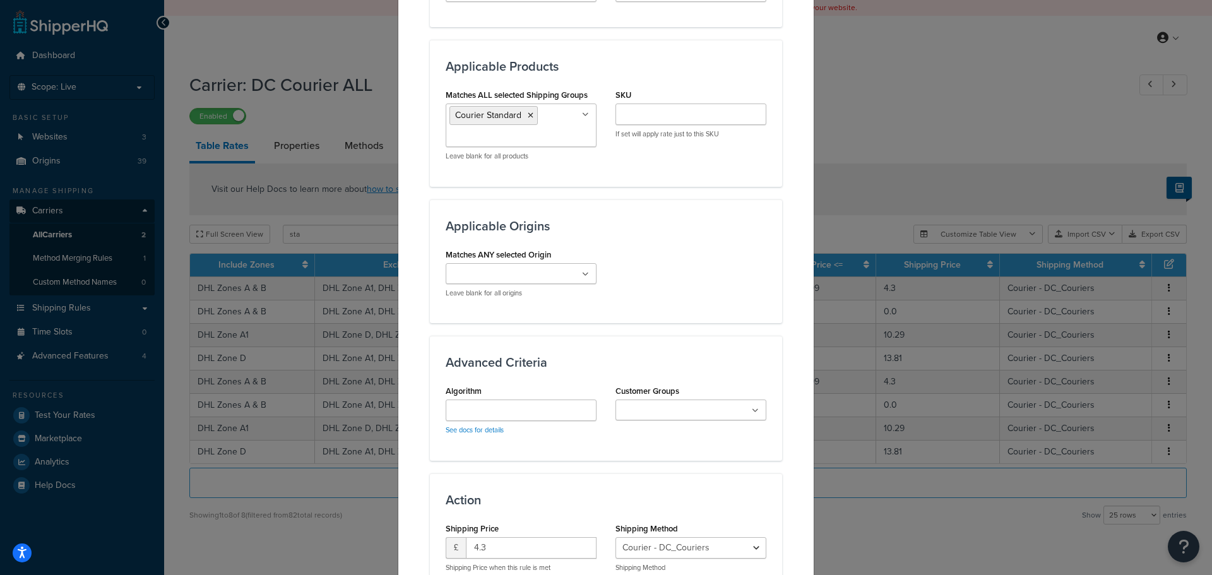
scroll to position [757, 0]
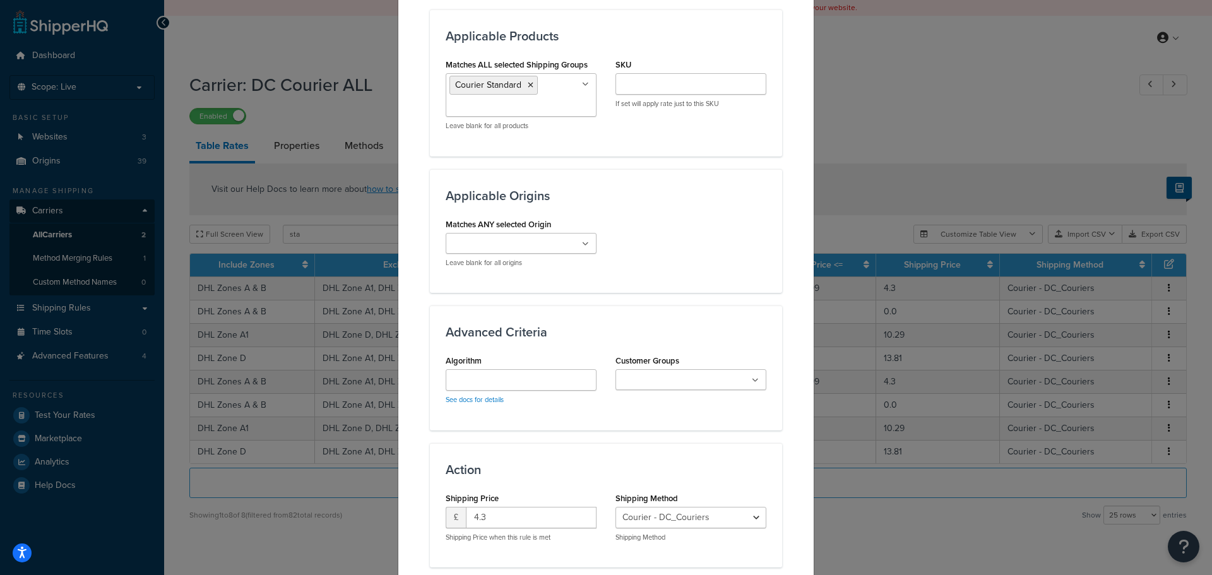
click at [547, 251] on ul at bounding box center [521, 243] width 151 height 21
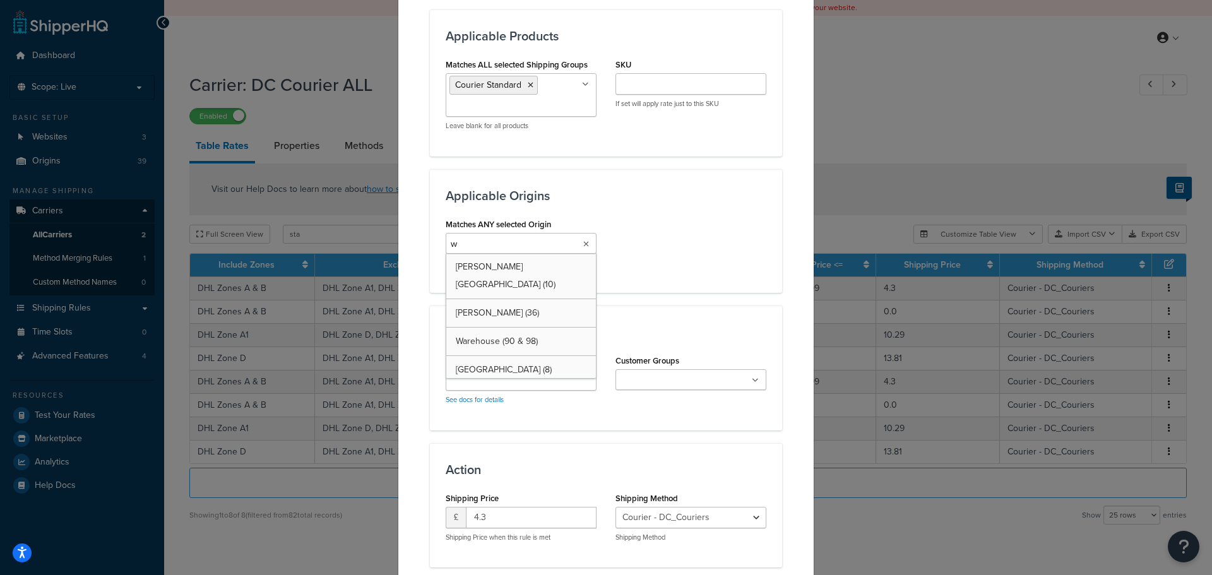
type input "wa"
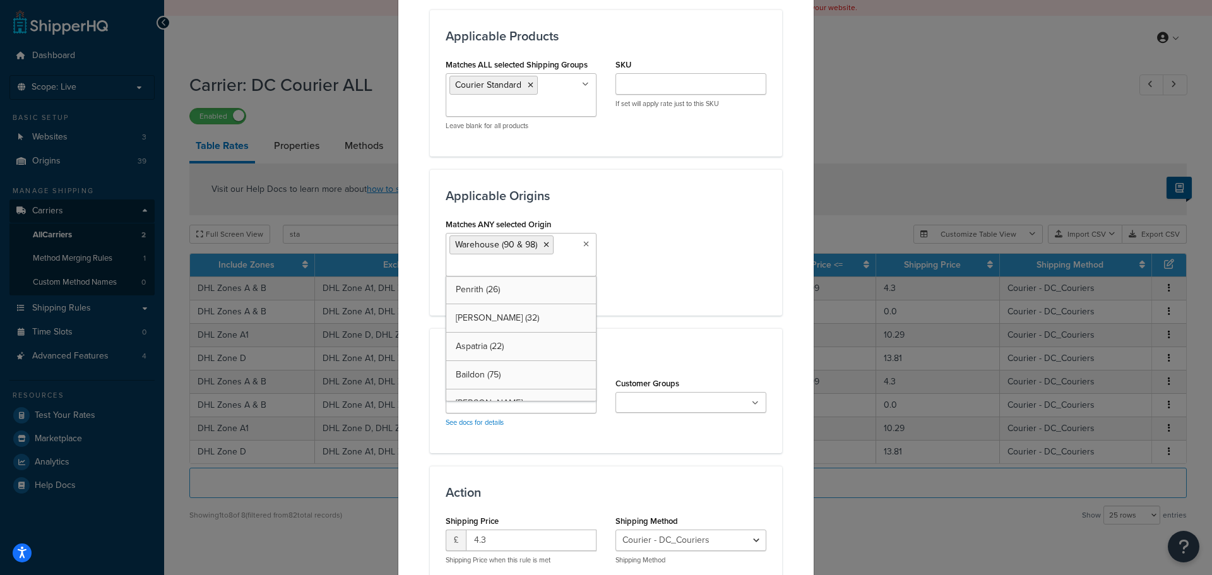
click at [629, 268] on div "Matches ANY selected Origin Warehouse (90 & 98) [GEOGRAPHIC_DATA] (26) [GEOGRAP…" at bounding box center [606, 257] width 340 height 85
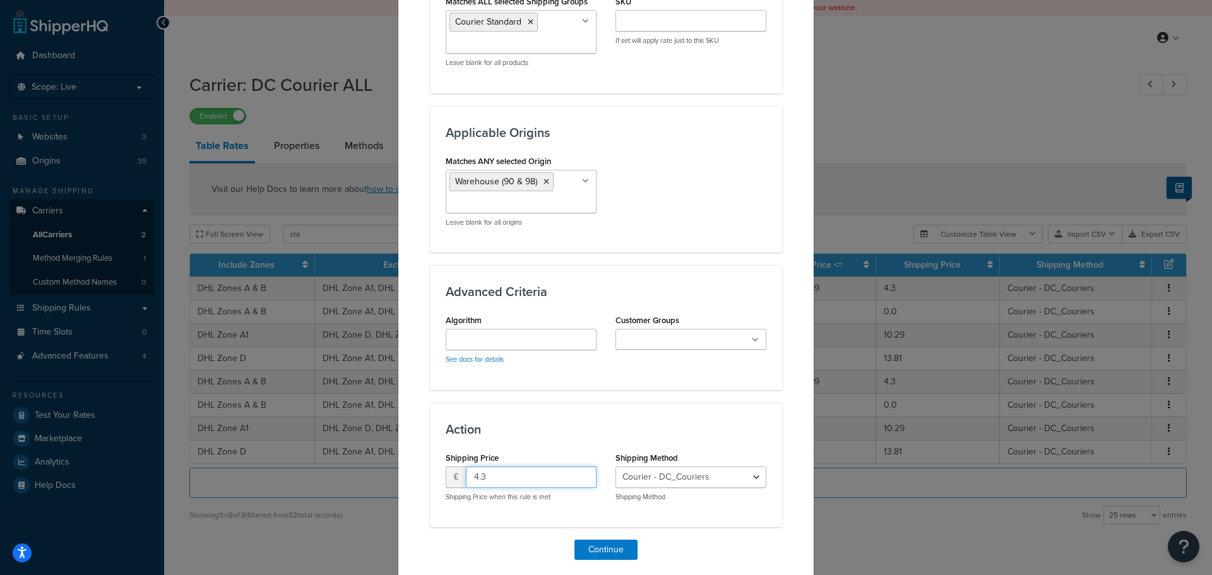
click at [501, 475] on input "4.3" at bounding box center [531, 476] width 131 height 21
type input "0"
click at [622, 27] on input "SKU" at bounding box center [690, 20] width 151 height 21
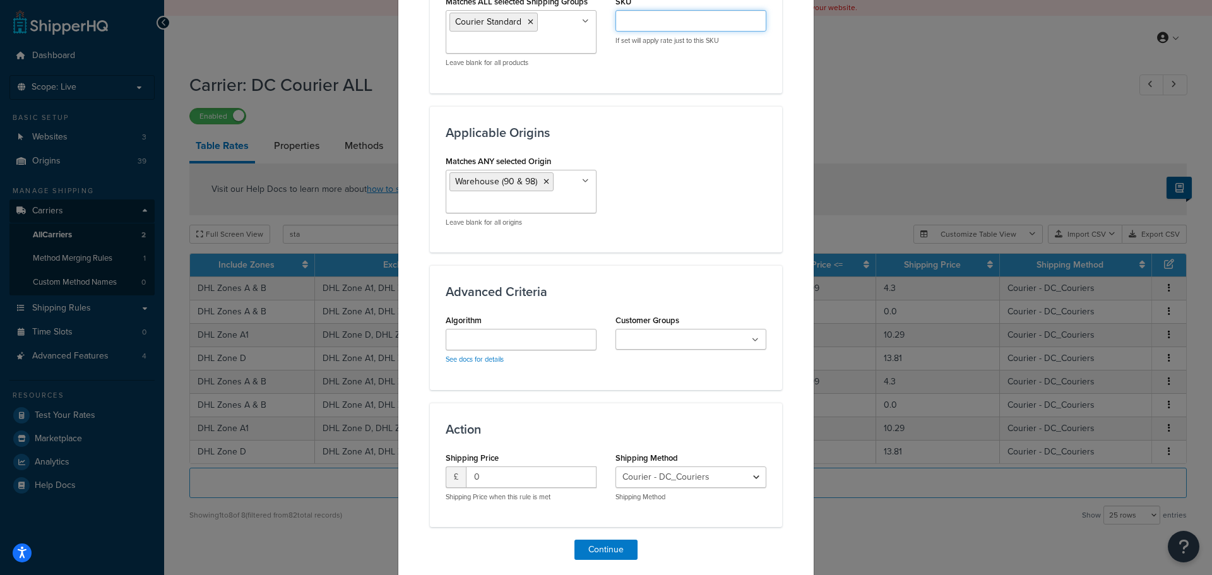
paste input "HCHE046"
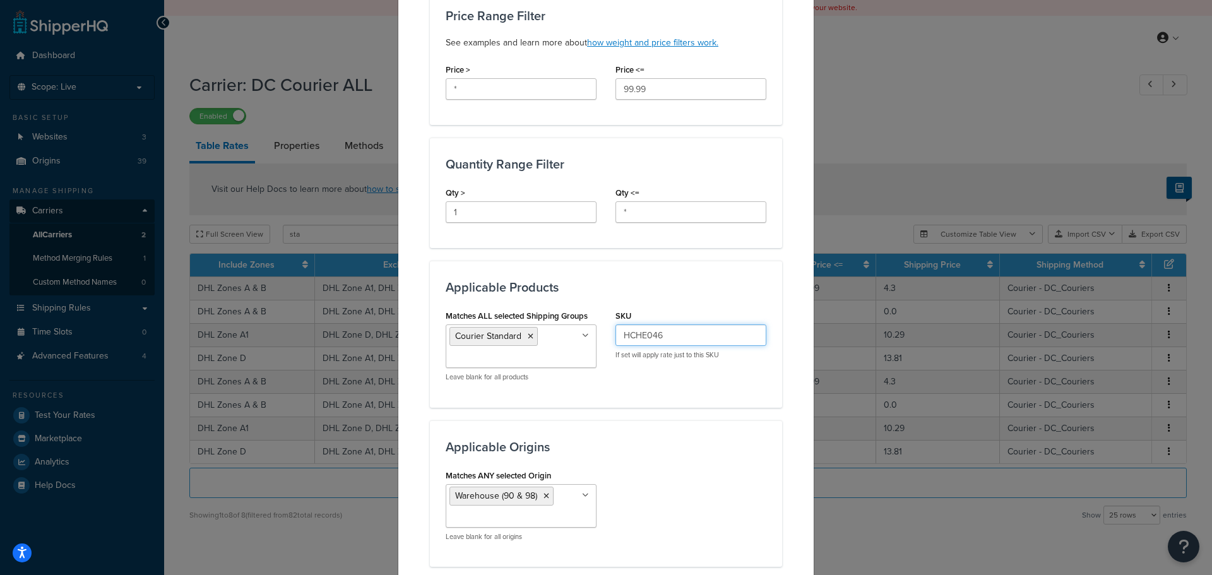
scroll to position [505, 0]
type input "HCHE046"
click at [708, 282] on h3 "Applicable Products" at bounding box center [606, 289] width 321 height 14
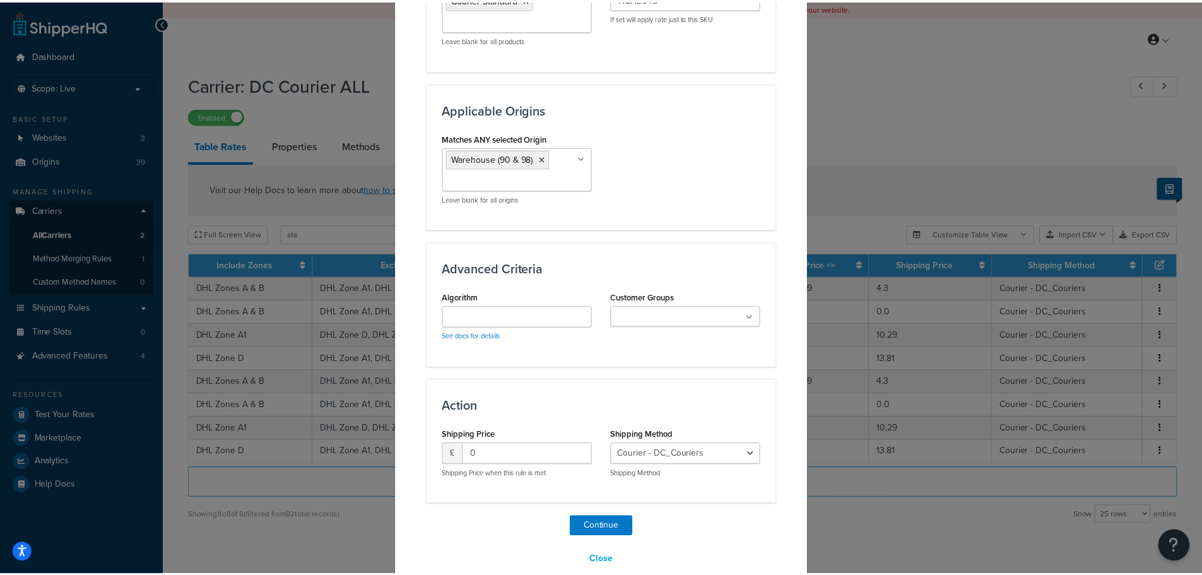
scroll to position [865, 0]
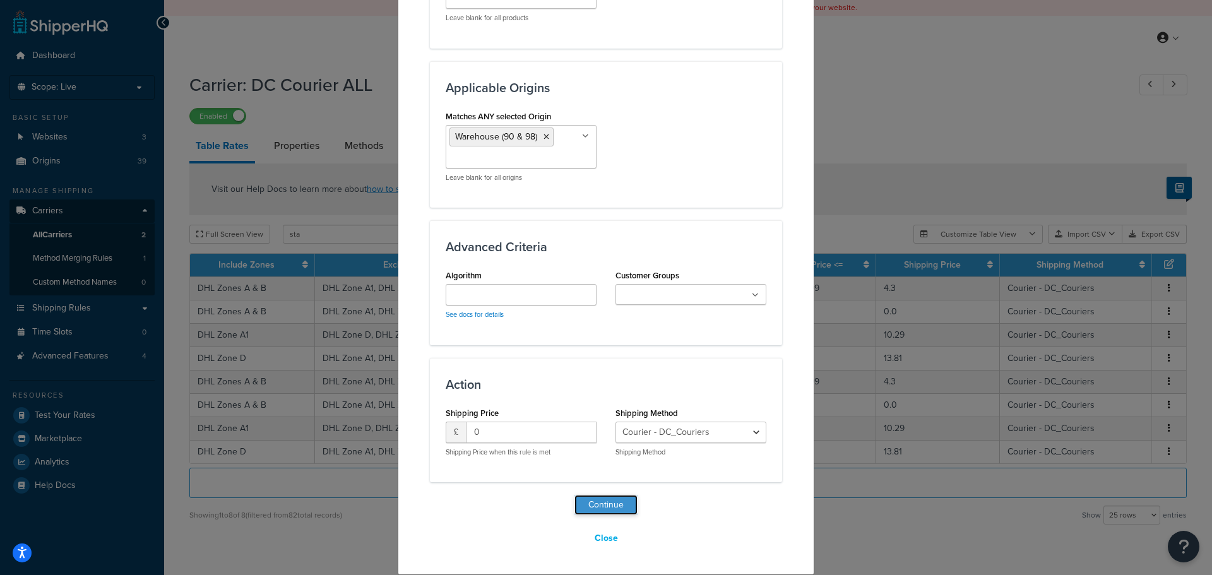
click at [612, 497] on button "Continue" at bounding box center [605, 505] width 63 height 20
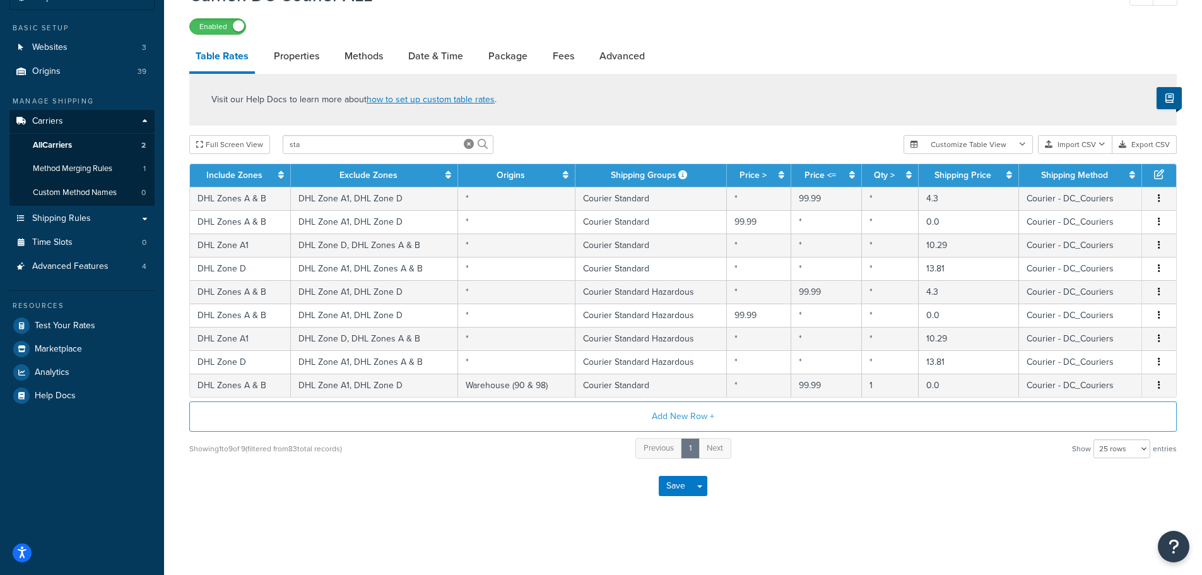
scroll to position [90, 0]
click at [465, 142] on icon at bounding box center [469, 144] width 10 height 10
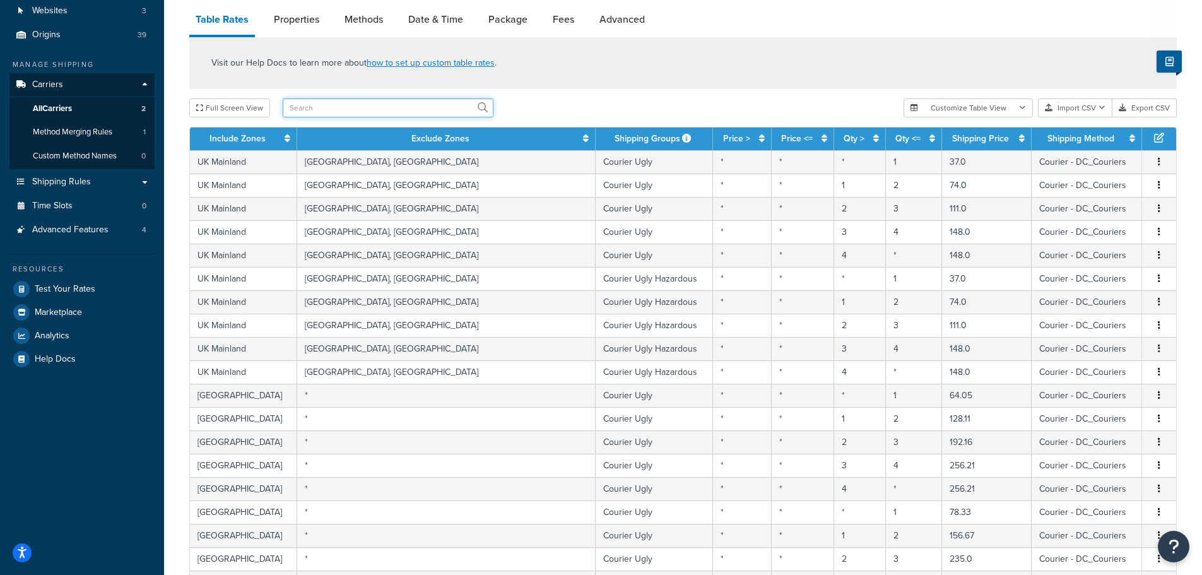
click at [447, 110] on input "text" at bounding box center [388, 107] width 211 height 19
type input "sta"
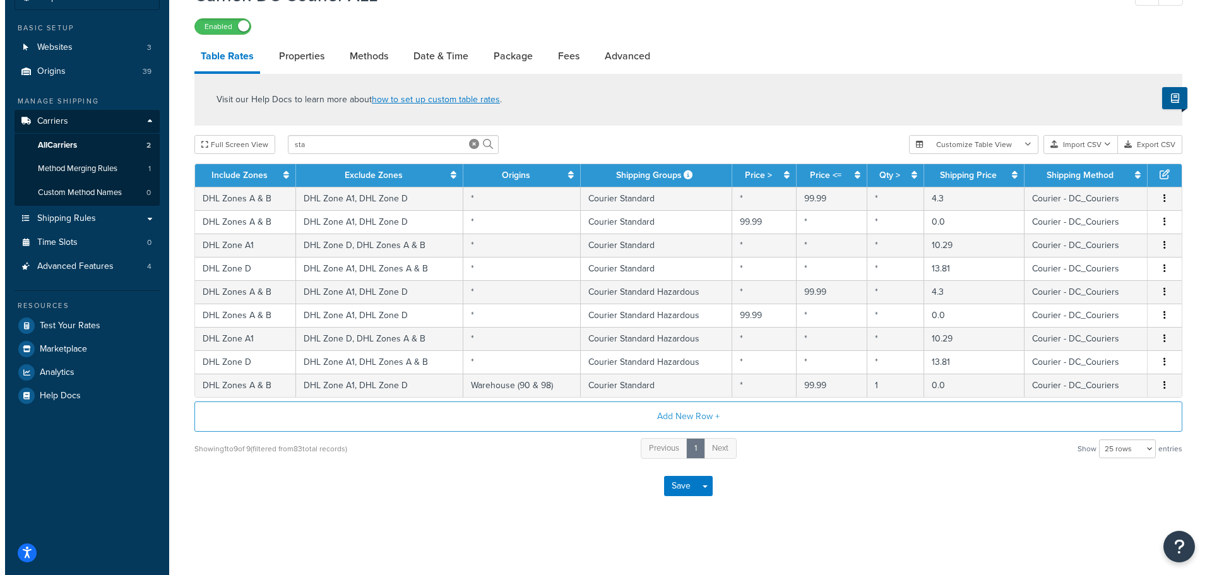
scroll to position [90, 0]
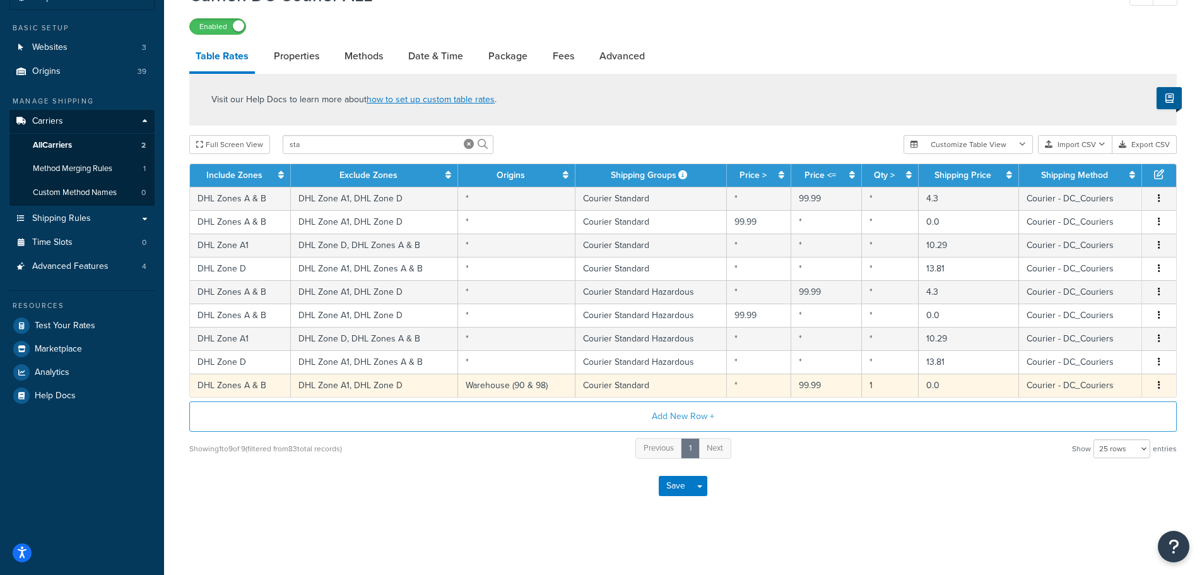
click at [1158, 385] on icon "button" at bounding box center [1159, 385] width 3 height 9
click at [1124, 365] on div "Edit" at bounding box center [1095, 360] width 90 height 26
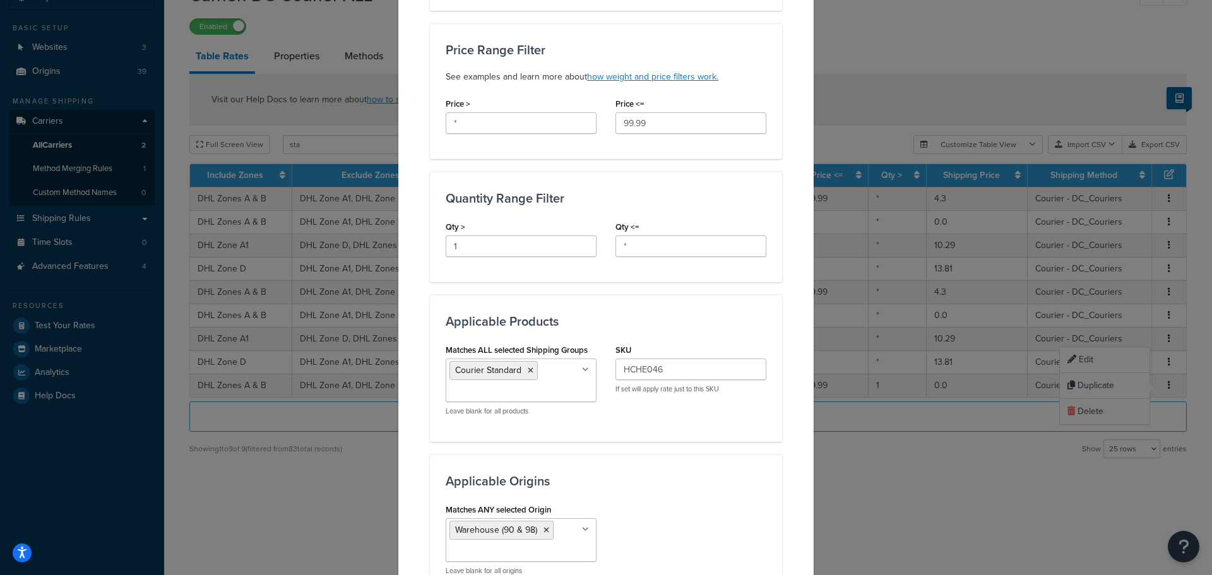
scroll to position [442, 0]
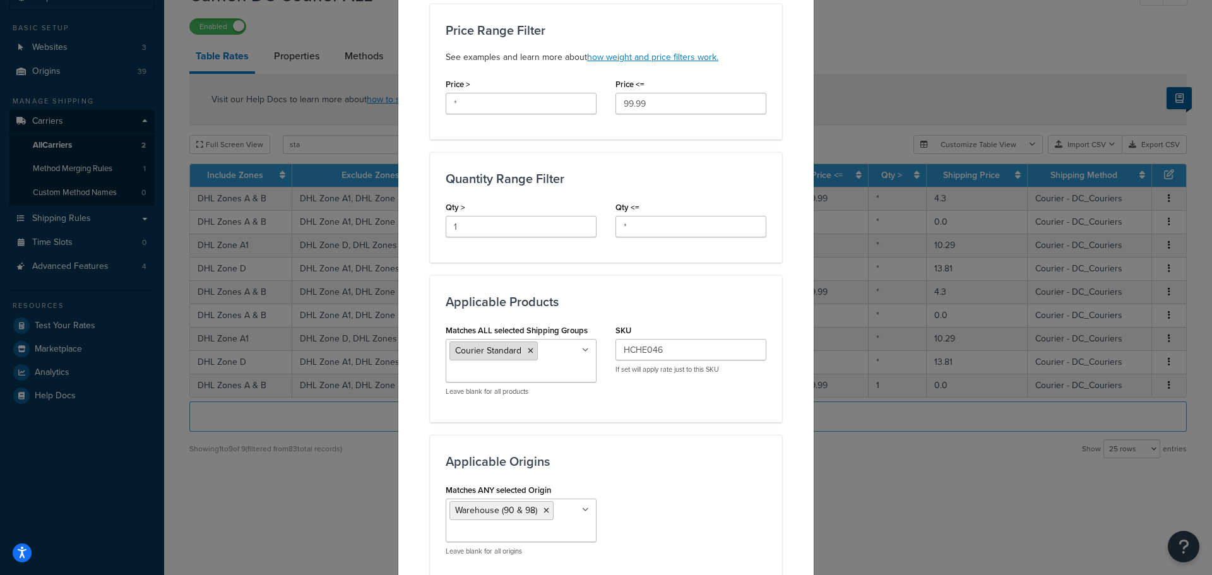
click at [528, 349] on icon at bounding box center [531, 351] width 6 height 8
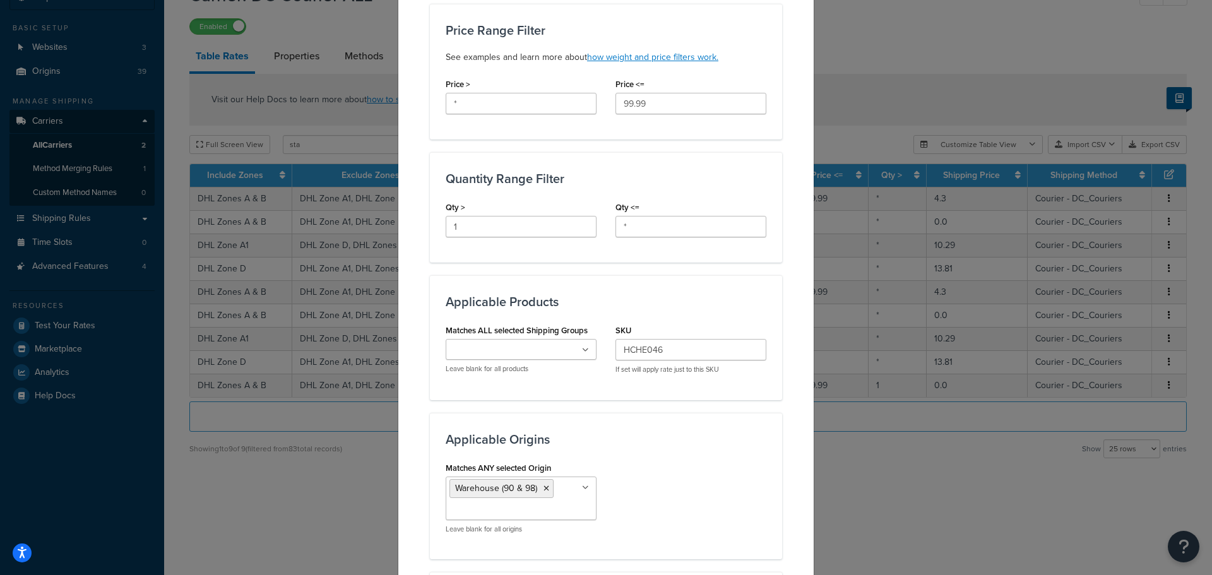
click at [650, 389] on div "Applicable Products Matches ALL selected Shipping Groups Courier Standard Couri…" at bounding box center [606, 337] width 352 height 124
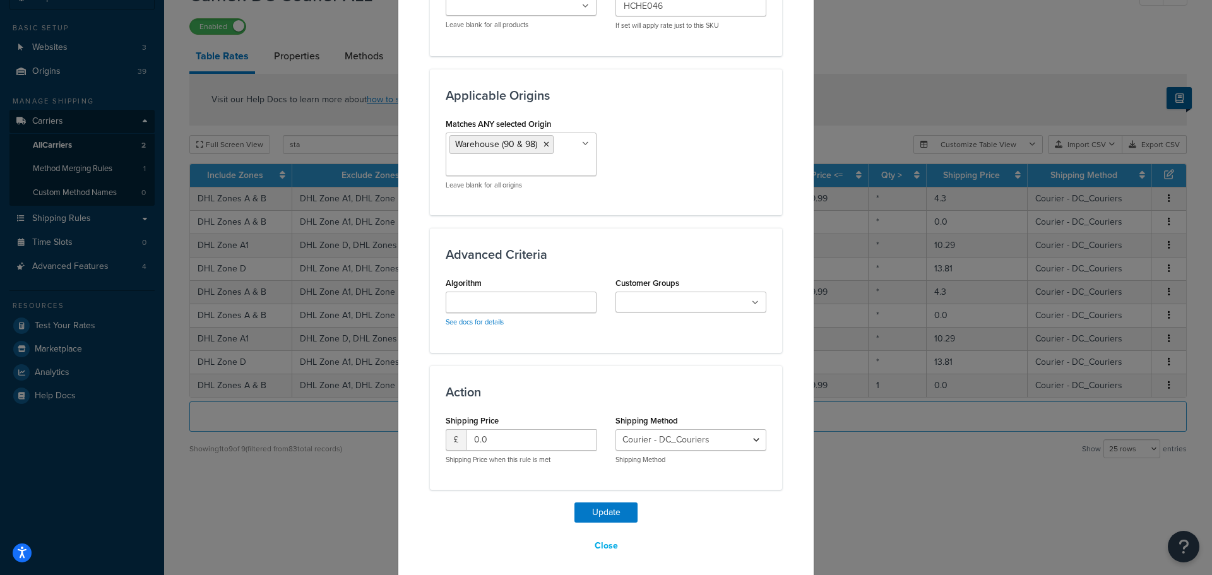
scroll to position [793, 0]
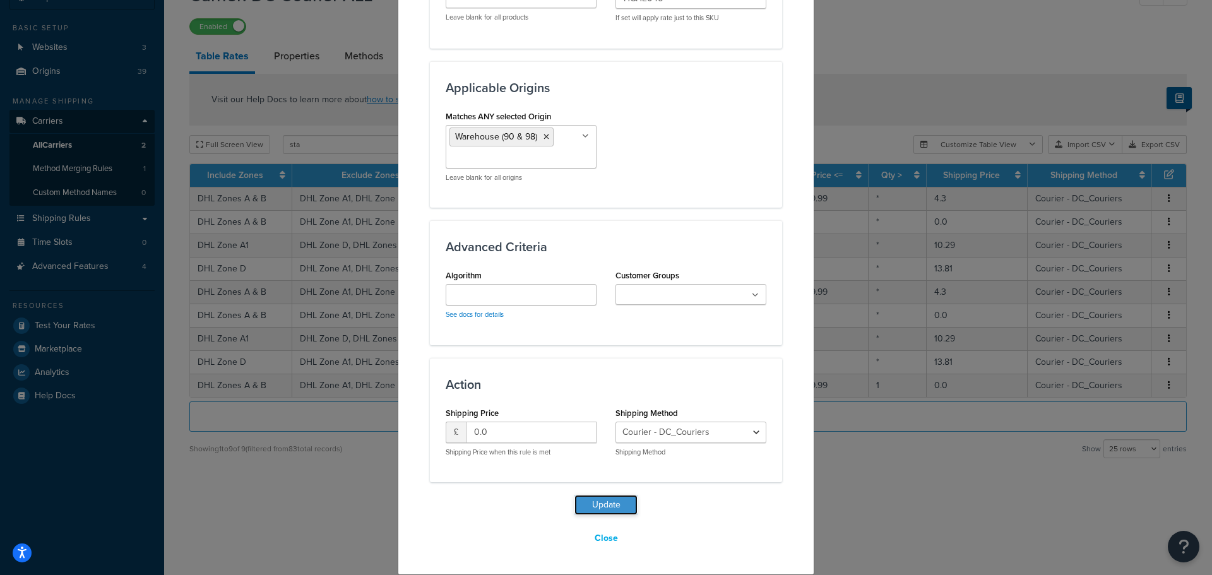
click at [613, 502] on button "Update" at bounding box center [605, 505] width 63 height 20
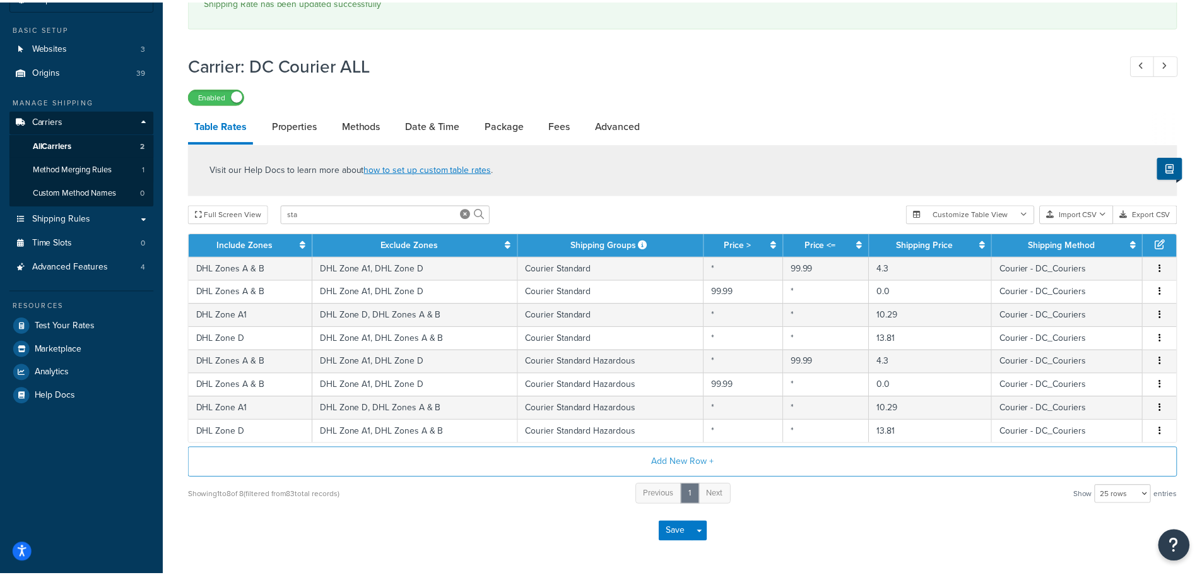
scroll to position [66, 0]
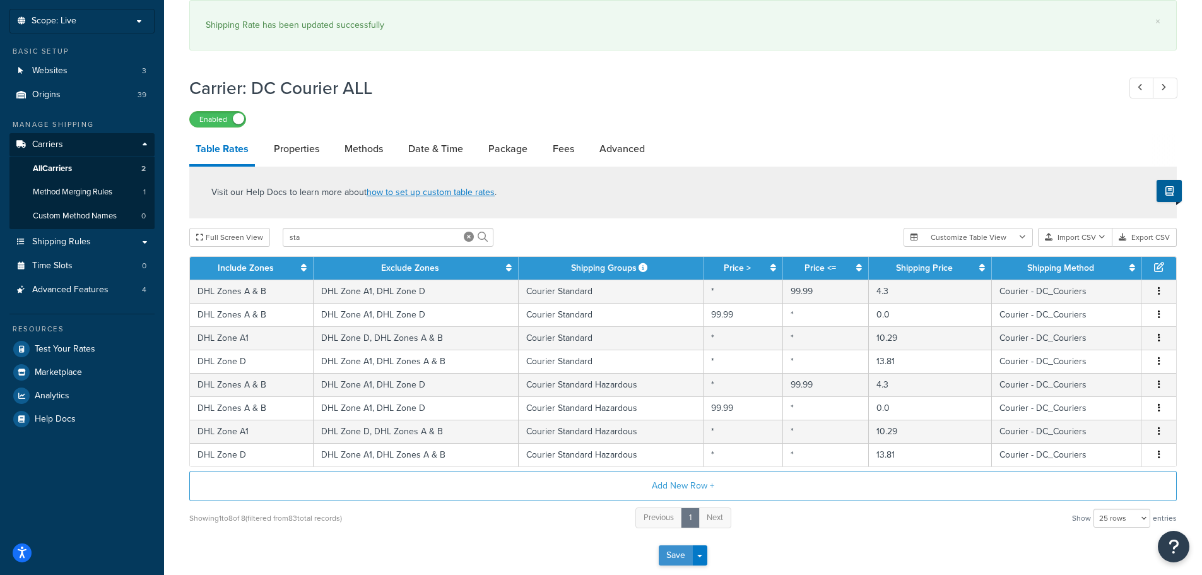
click at [675, 552] on button "Save" at bounding box center [676, 555] width 34 height 20
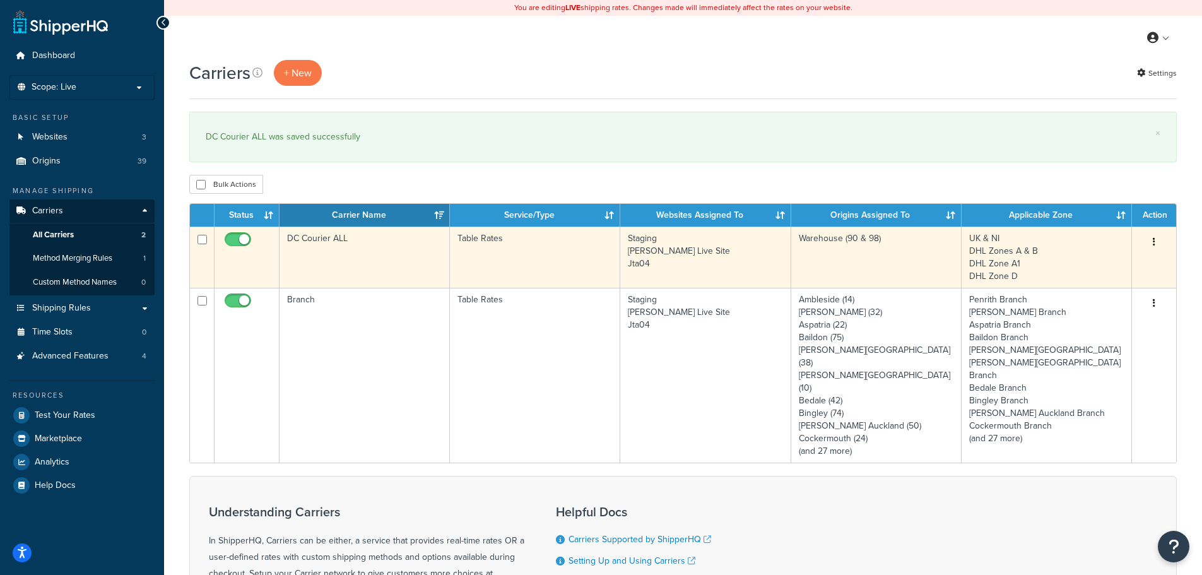
click at [642, 249] on td "Staging [PERSON_NAME] Live Site Jta04" at bounding box center [705, 257] width 170 height 61
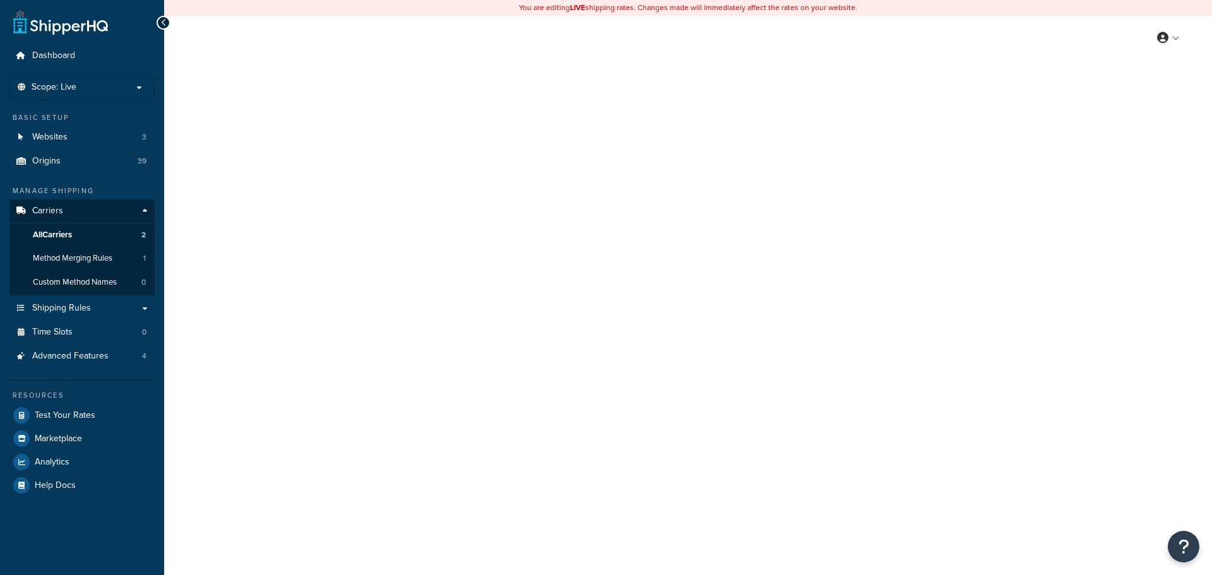
select select "25"
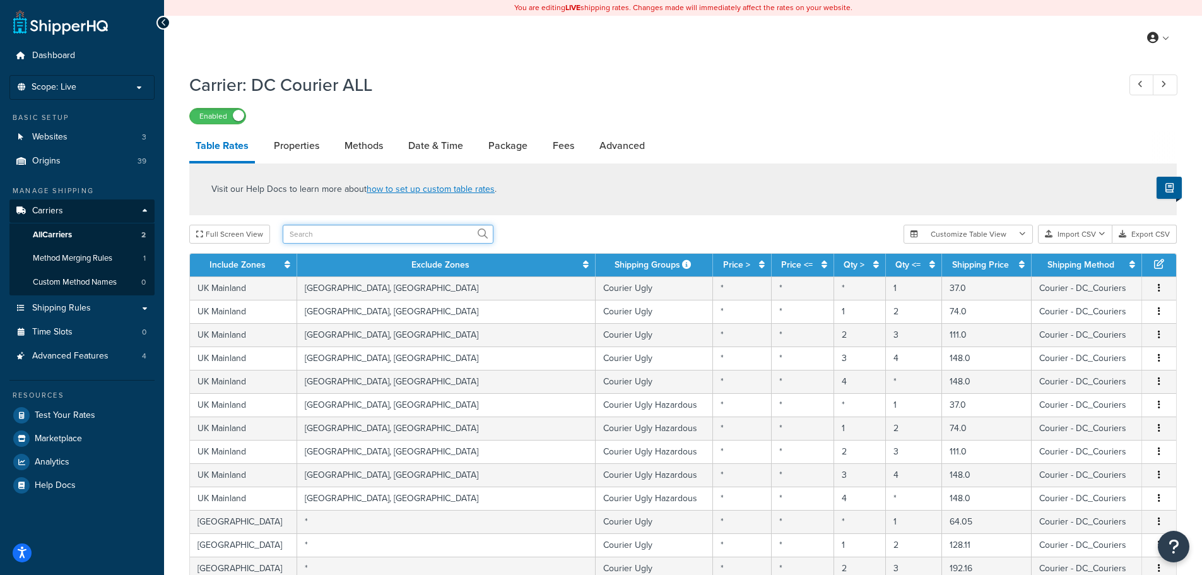
click at [436, 230] on input "text" at bounding box center [388, 234] width 211 height 19
paste input "HCHE046"
type input "HCHE046"
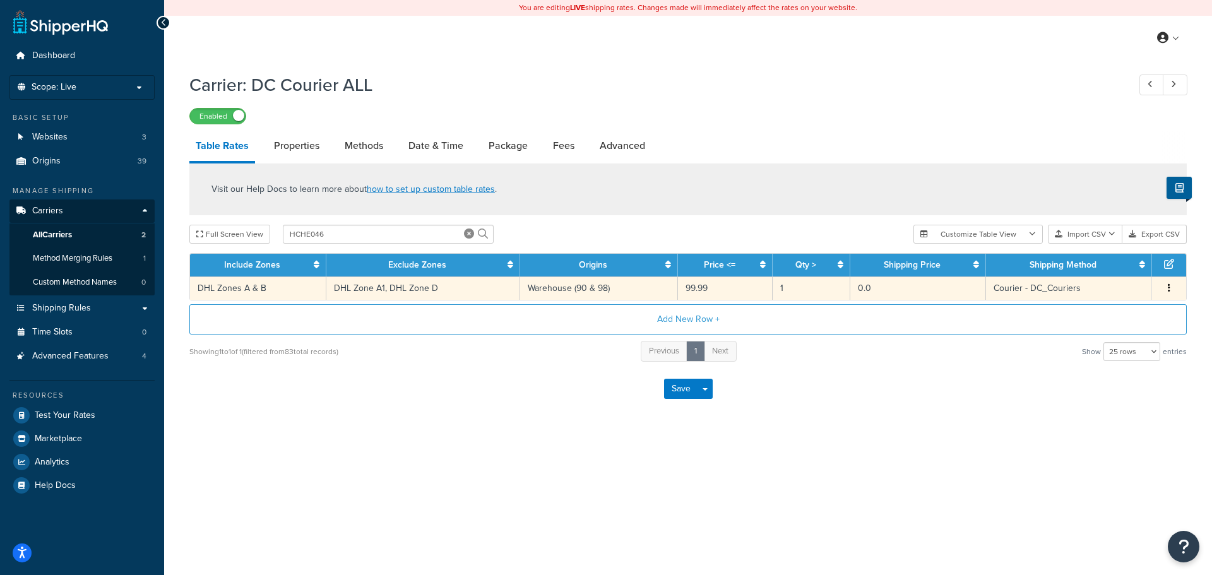
click at [1144, 286] on td "Courier - DC_Couriers" at bounding box center [1069, 287] width 166 height 23
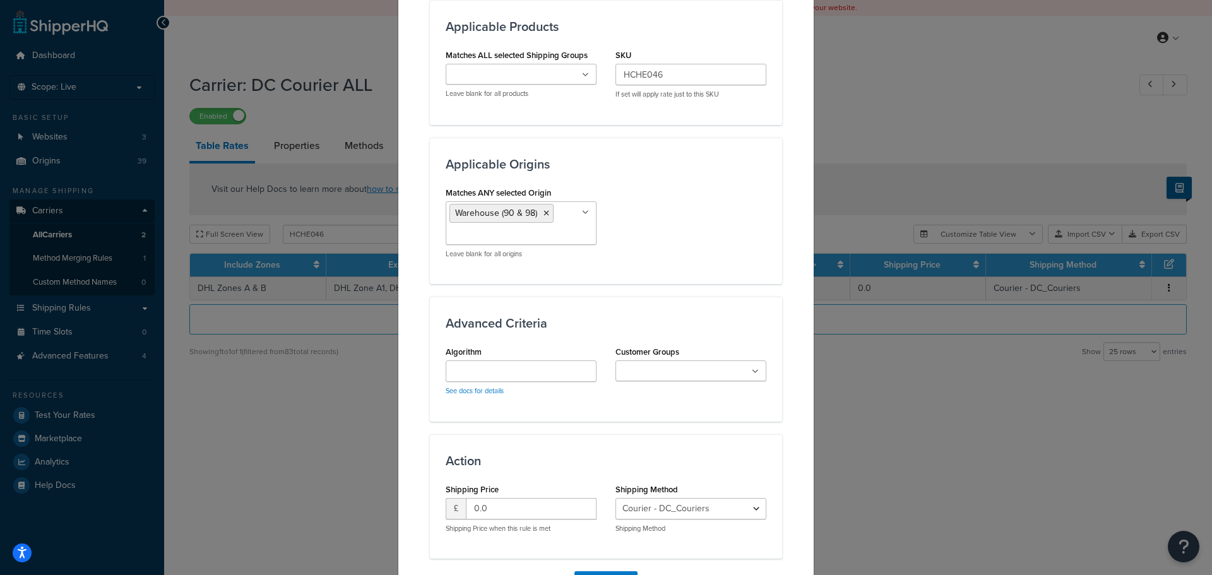
scroll to position [694, 0]
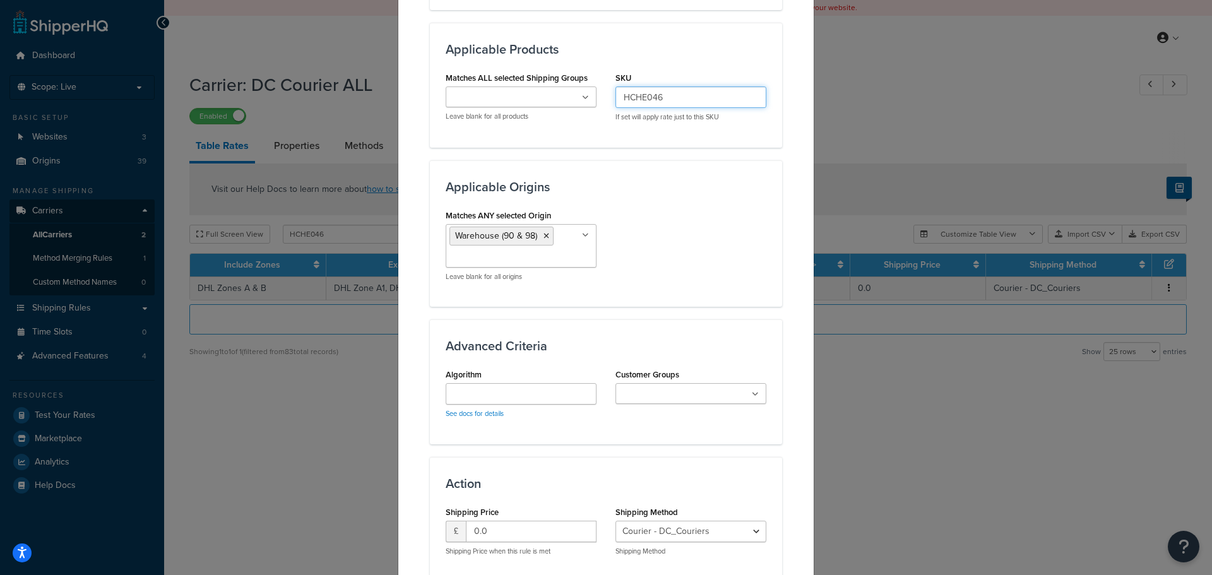
click at [687, 97] on input "HCHE046" at bounding box center [690, 96] width 151 height 21
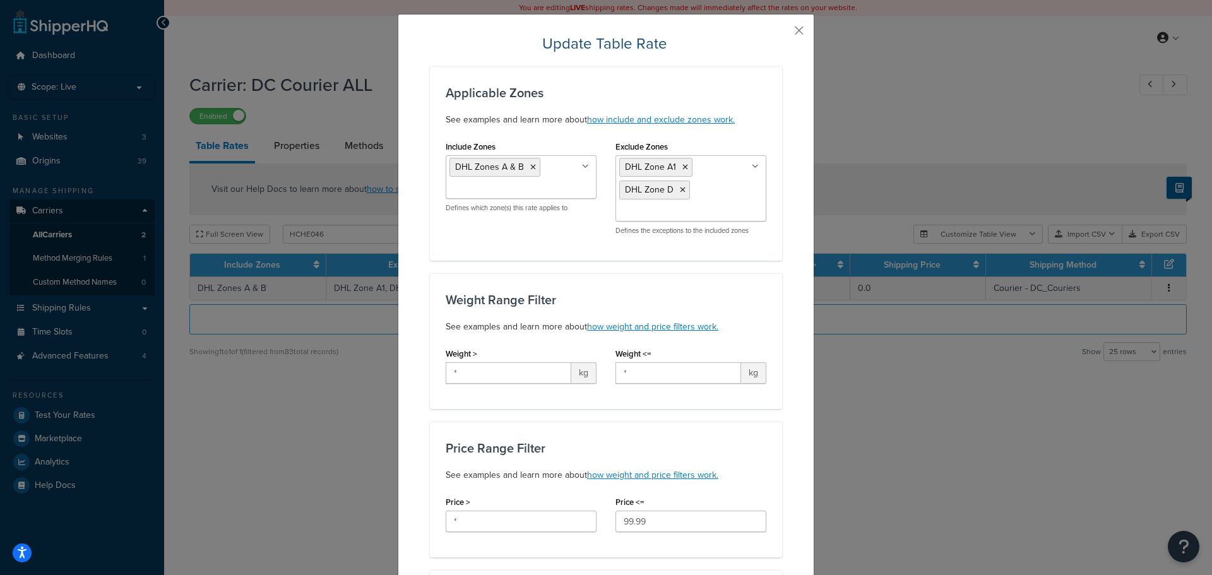
scroll to position [0, 0]
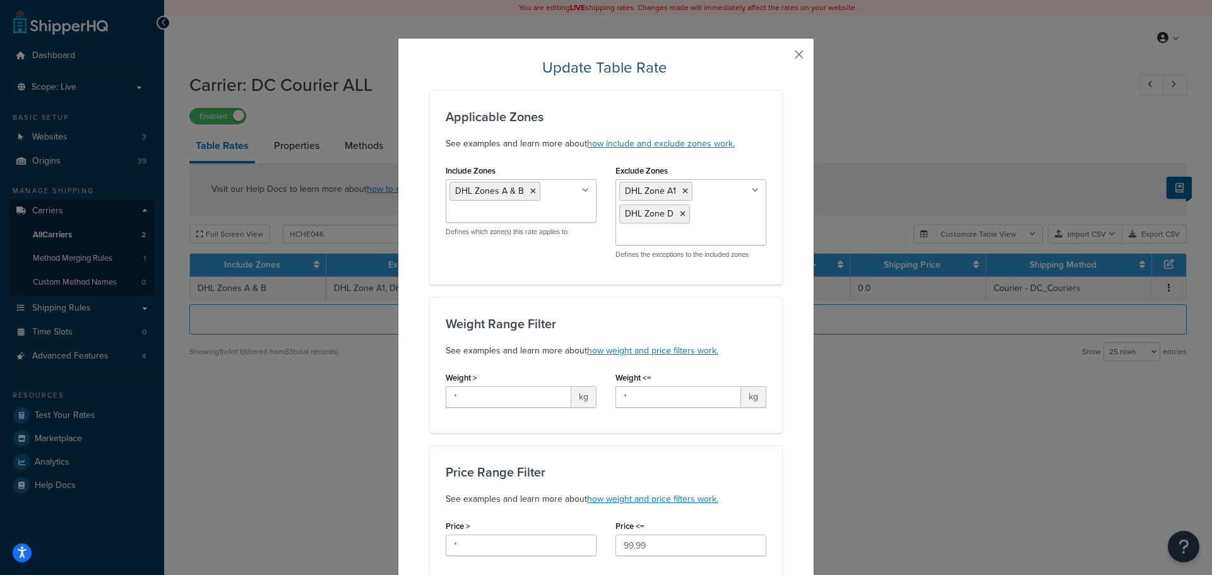
click at [782, 57] on button "button" at bounding box center [780, 58] width 3 height 3
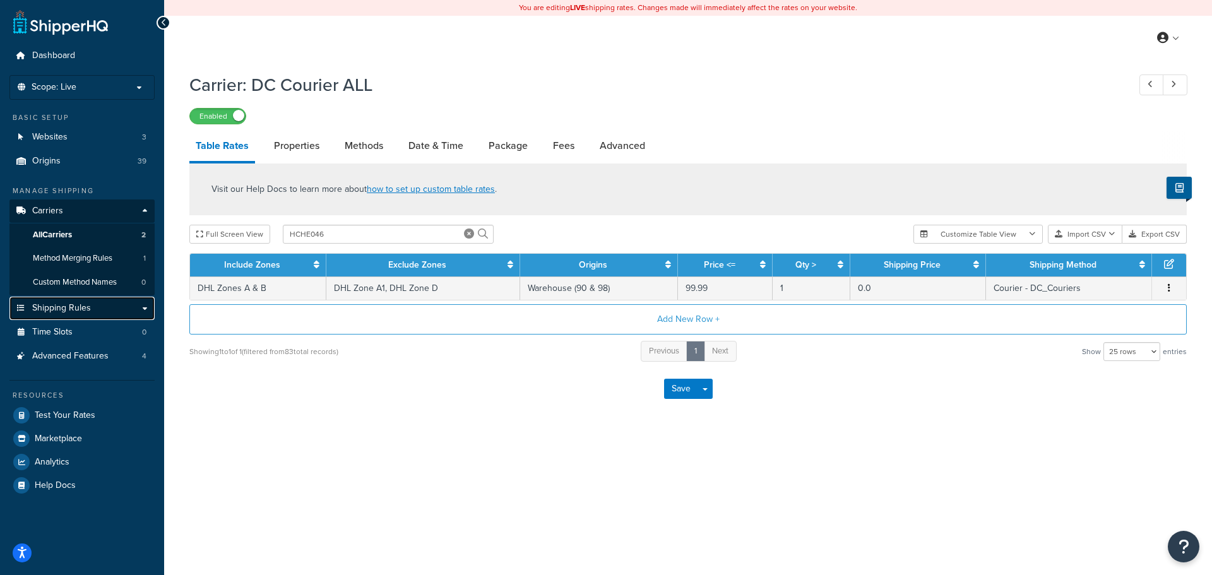
click at [108, 300] on link "Shipping Rules" at bounding box center [81, 308] width 145 height 23
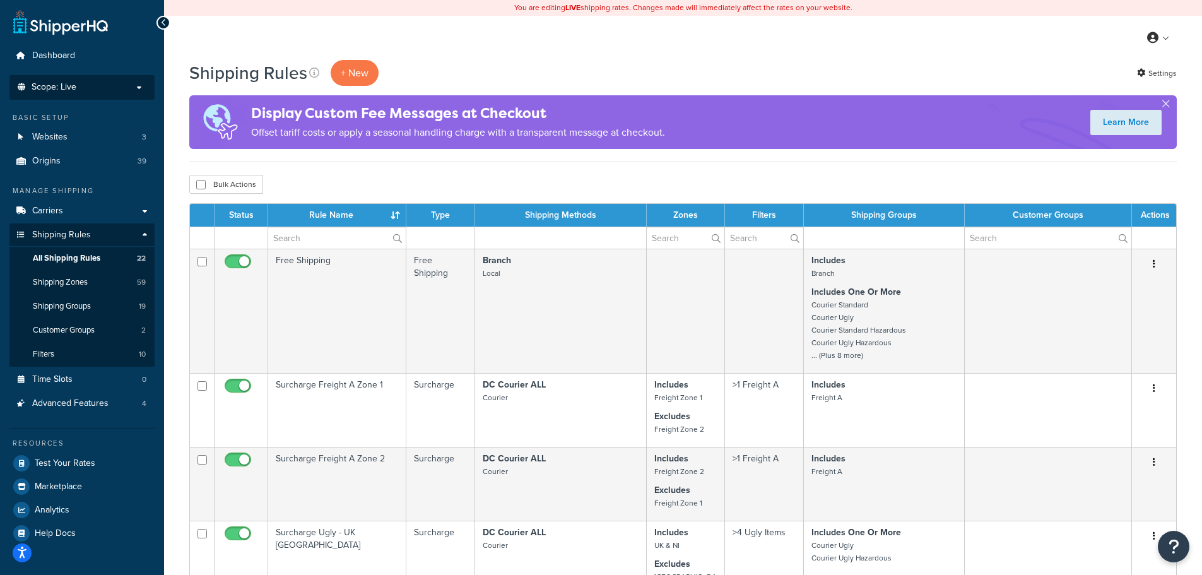
click at [134, 98] on li "Scope: Live Development Integration Test" at bounding box center [81, 87] width 145 height 25
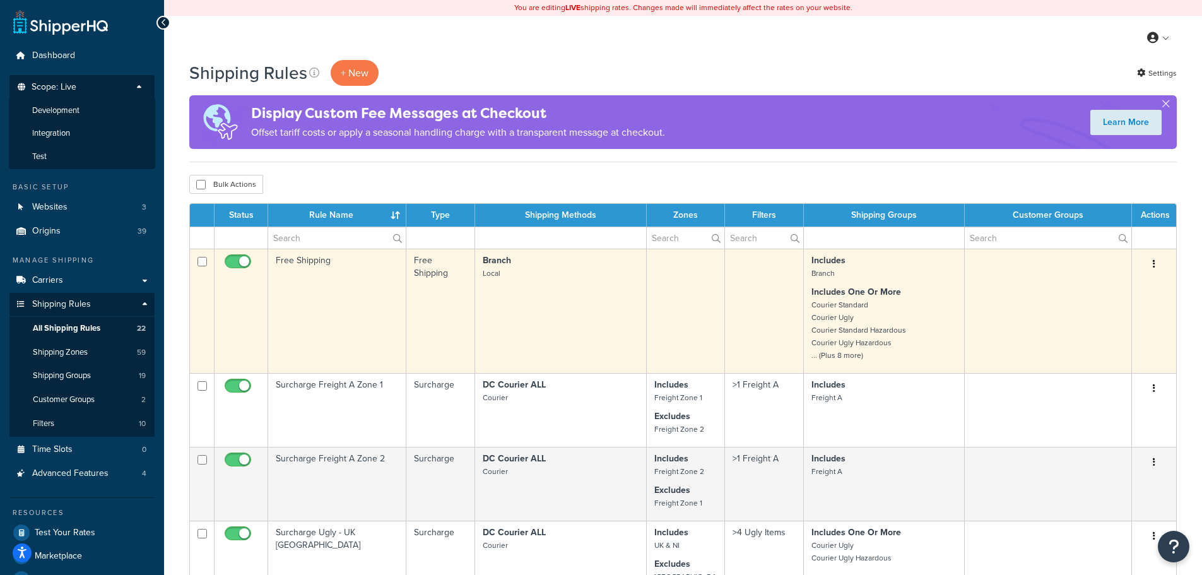
click at [295, 297] on td "Free Shipping" at bounding box center [337, 311] width 138 height 124
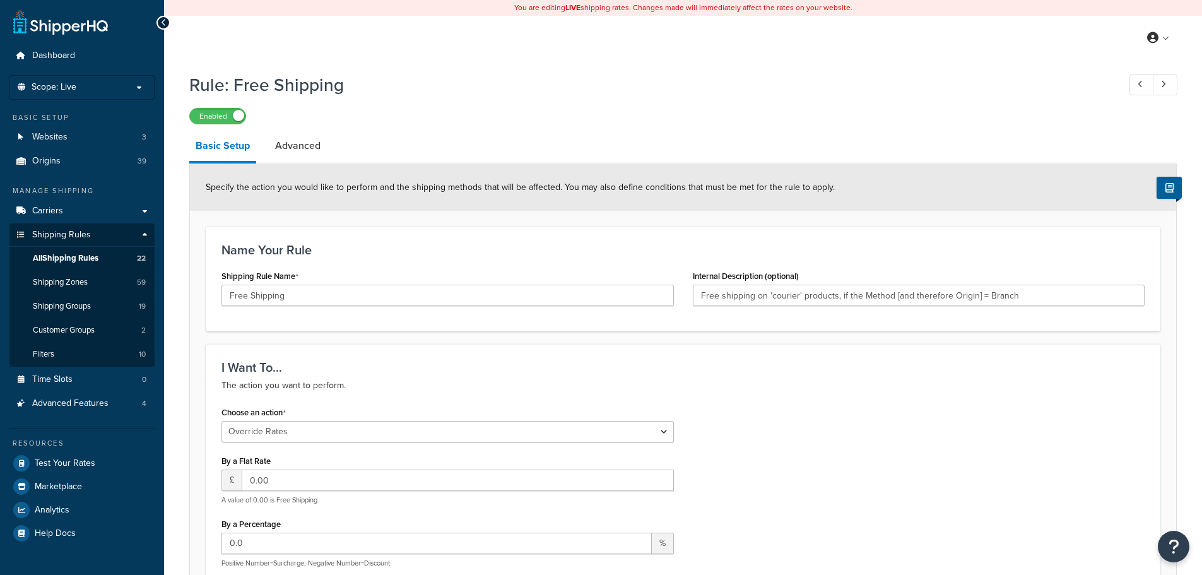
select select "OVERRIDE"
select select "SHIPPING_GROUP"
click at [298, 138] on link "Advanced" at bounding box center [298, 146] width 58 height 30
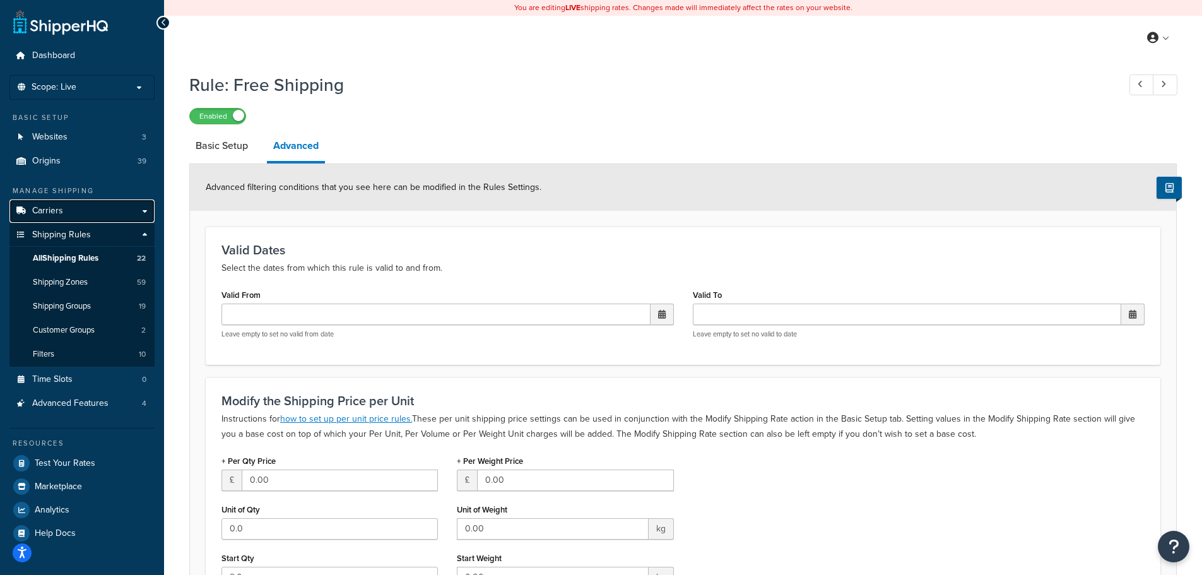
click at [89, 203] on link "Carriers" at bounding box center [81, 210] width 145 height 23
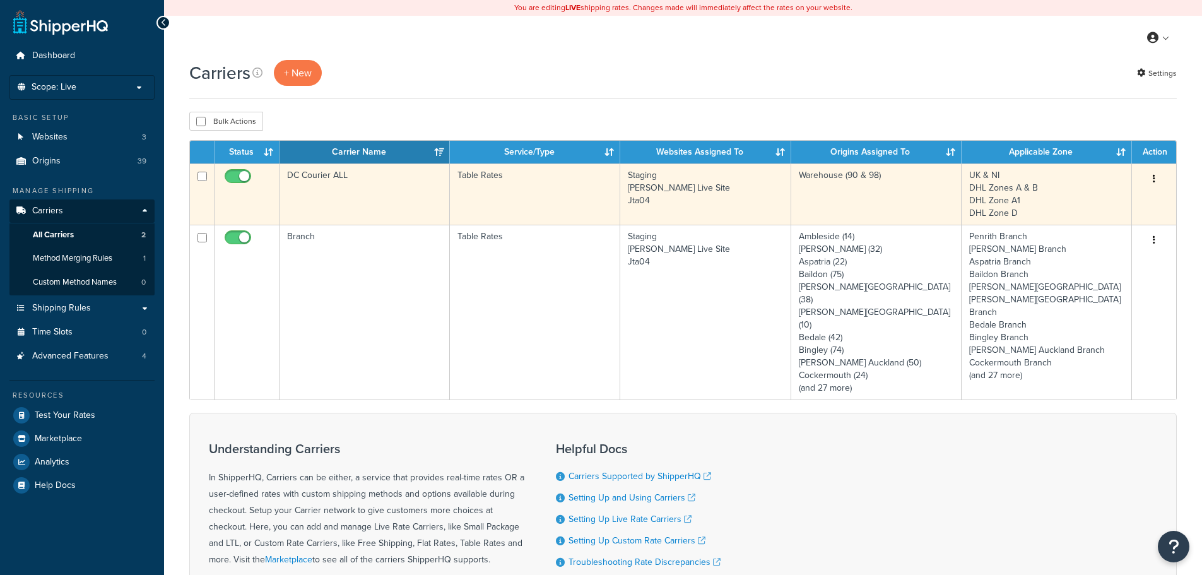
click at [327, 204] on td "DC Courier ALL" at bounding box center [365, 193] width 170 height 61
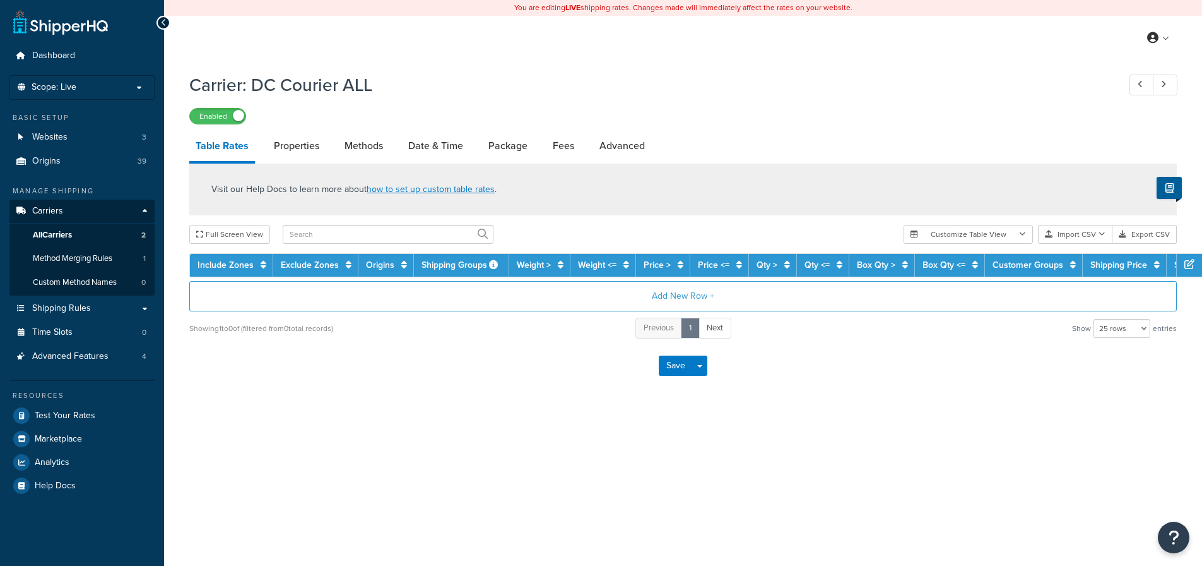
select select "25"
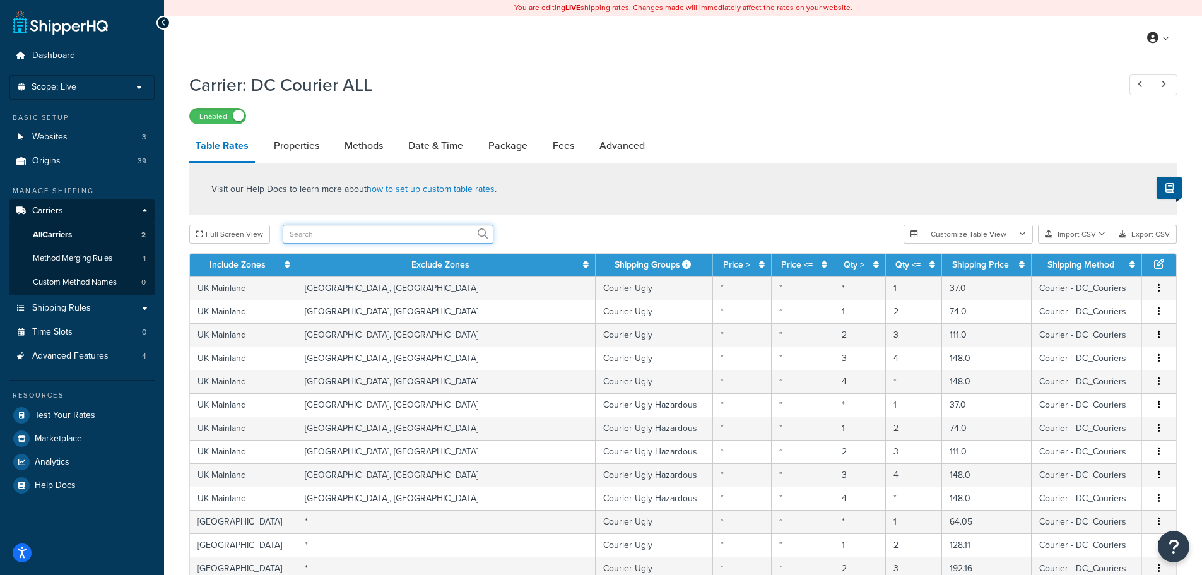
click at [439, 235] on input "text" at bounding box center [388, 234] width 211 height 19
paste input "HCHE046"
type input "HCHE046"
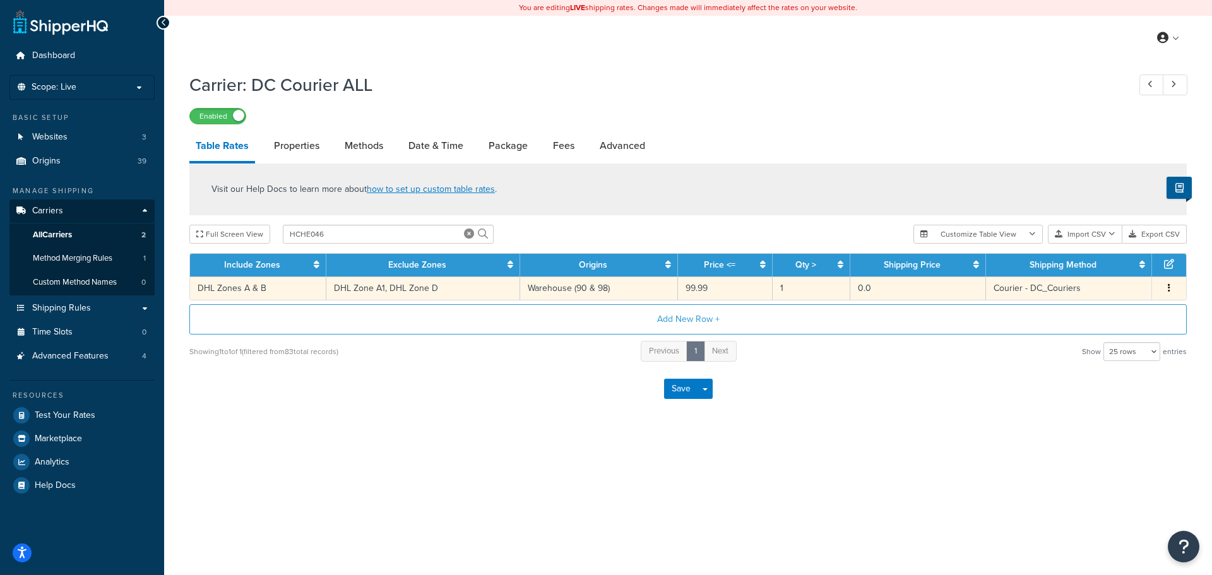
click at [1166, 288] on button "button" at bounding box center [1169, 289] width 10 height 14
click at [1117, 265] on div "Edit" at bounding box center [1105, 263] width 90 height 26
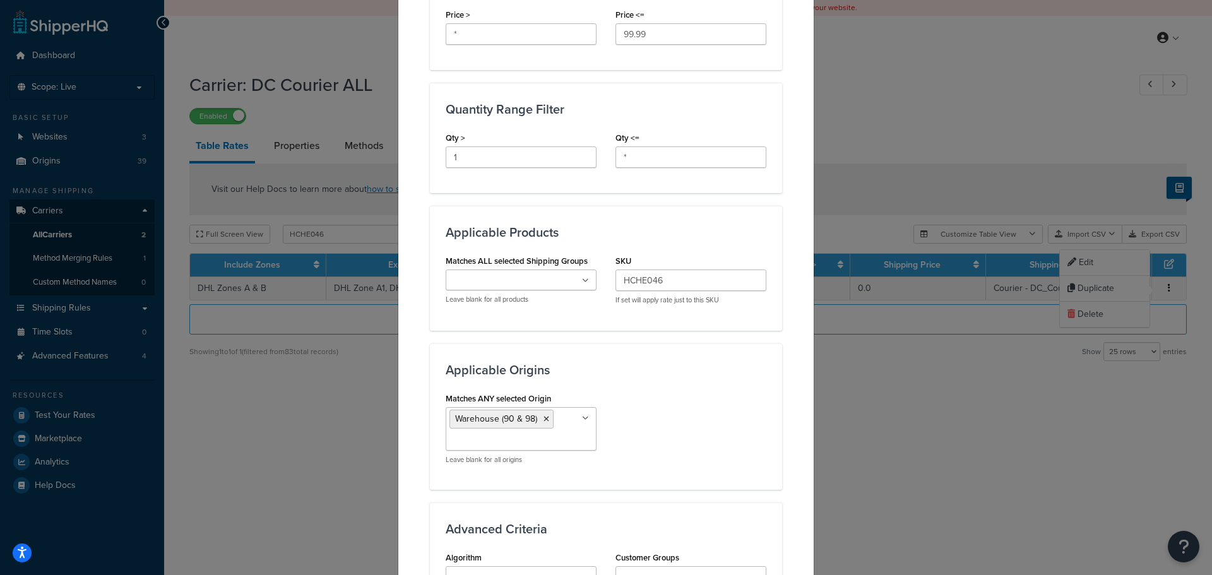
scroll to position [793, 0]
